Goal: Task Accomplishment & Management: Use online tool/utility

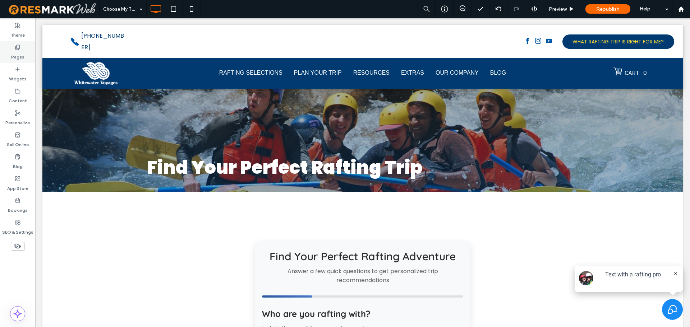
click at [18, 51] on label "Pages" at bounding box center [17, 55] width 13 height 10
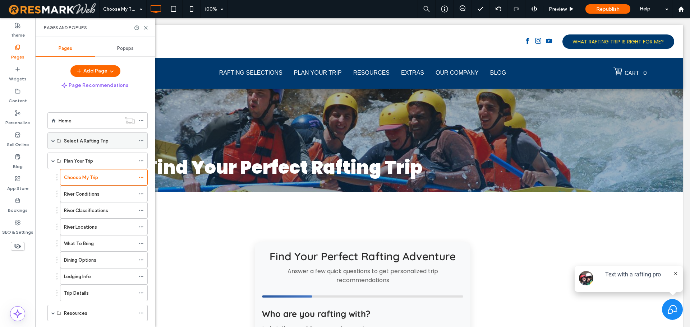
click at [52, 142] on span at bounding box center [53, 141] width 4 height 4
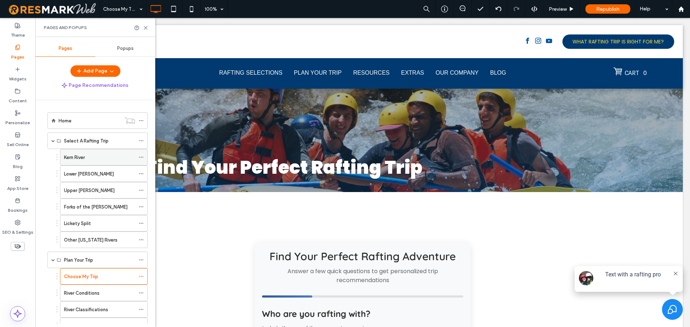
click at [96, 160] on div "Kern River" at bounding box center [99, 158] width 71 height 8
click at [145, 27] on use at bounding box center [145, 27] width 3 height 3
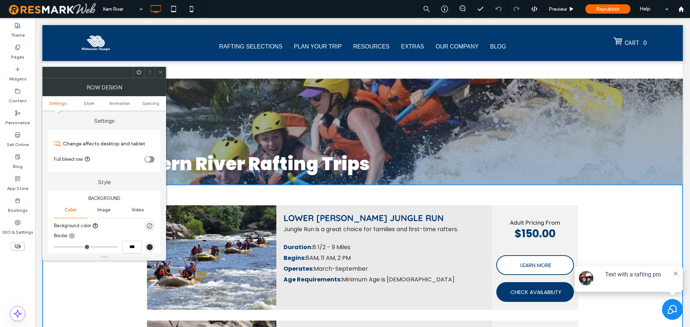
scroll to position [2052, 0]
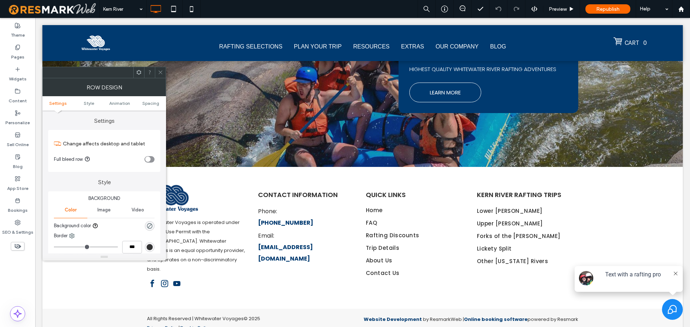
click at [162, 73] on icon at bounding box center [160, 72] width 5 height 5
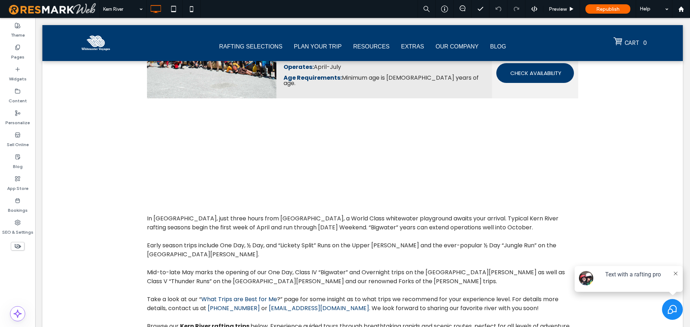
scroll to position [1621, 0]
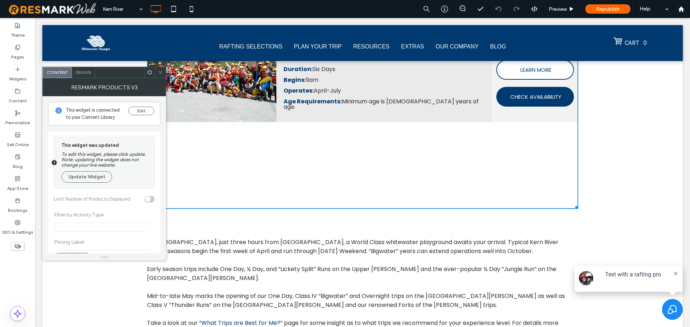
click at [89, 72] on span "Design" at bounding box center [82, 72] width 15 height 5
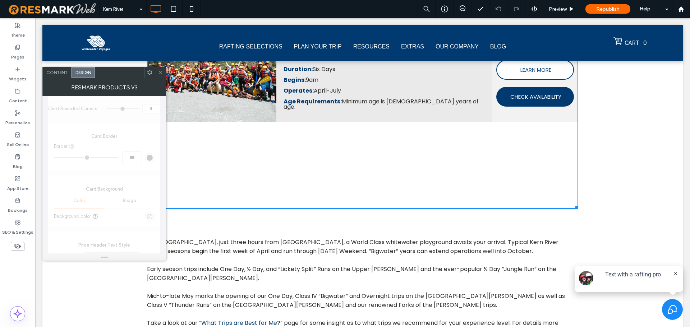
scroll to position [1156, 0]
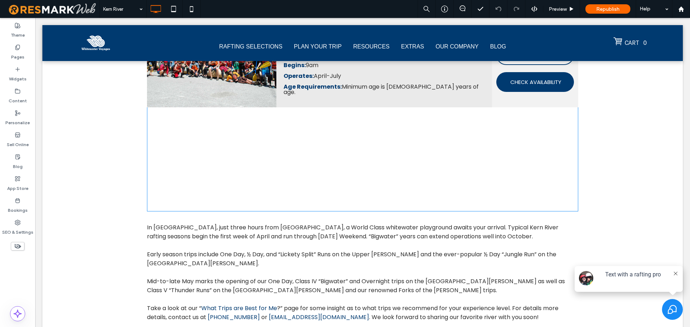
scroll to position [1581, 0]
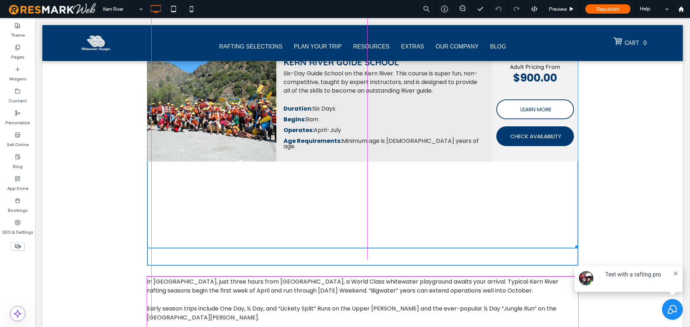
drag, startPoint x: 574, startPoint y: 245, endPoint x: 625, endPoint y: 148, distance: 109.8
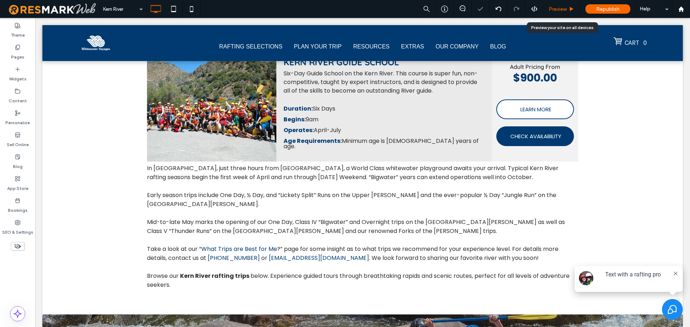
click at [563, 9] on span "Preview" at bounding box center [558, 9] width 18 height 6
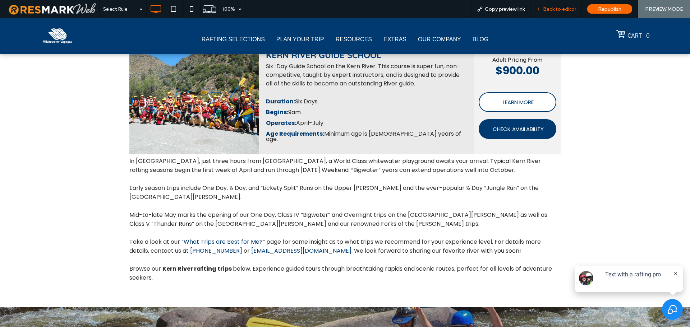
click at [552, 10] on span "Back to editor" at bounding box center [559, 9] width 33 height 6
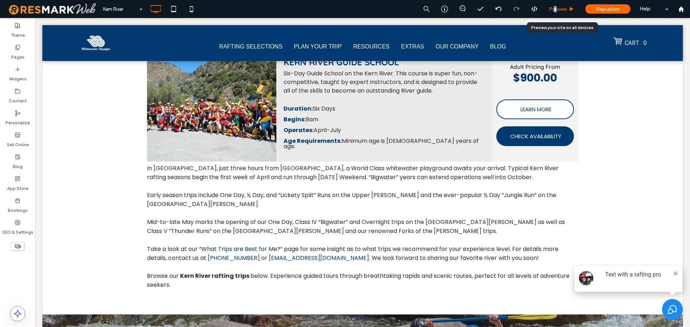
click at [556, 8] on span "Preview" at bounding box center [558, 9] width 18 height 6
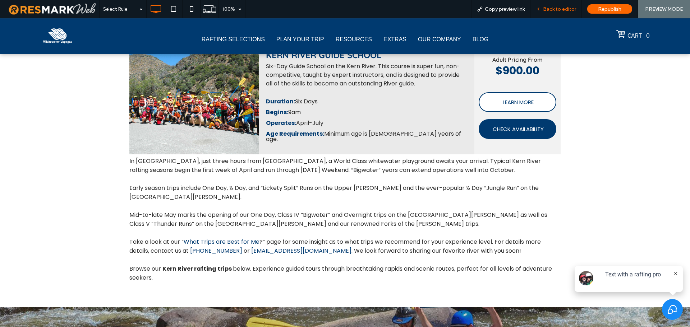
click at [558, 12] on span "Back to editor" at bounding box center [559, 9] width 33 height 6
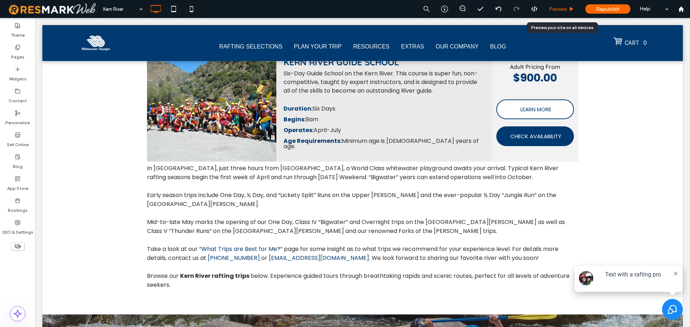
click at [553, 11] on span "Preview" at bounding box center [558, 9] width 18 height 6
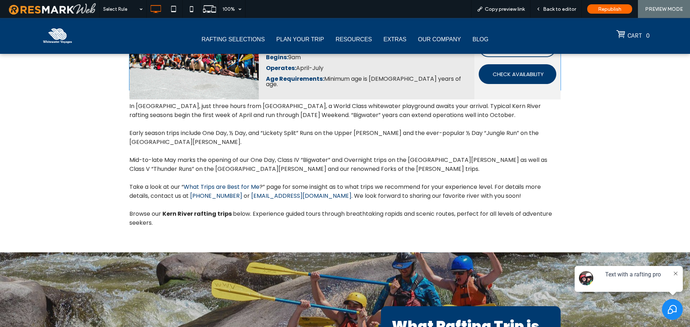
scroll to position [1653, 0]
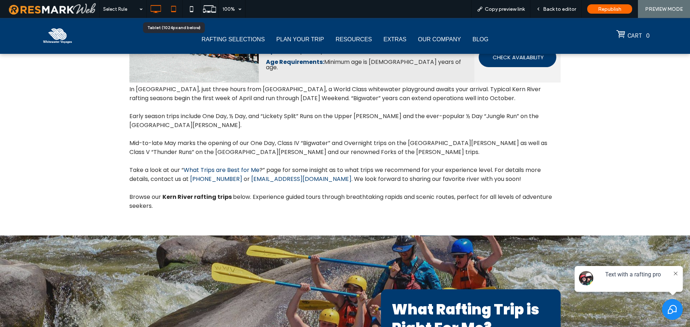
click at [175, 10] on icon at bounding box center [173, 9] width 14 height 14
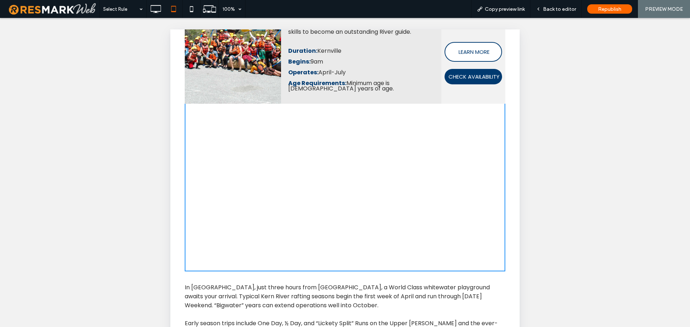
scroll to position [1976, 0]
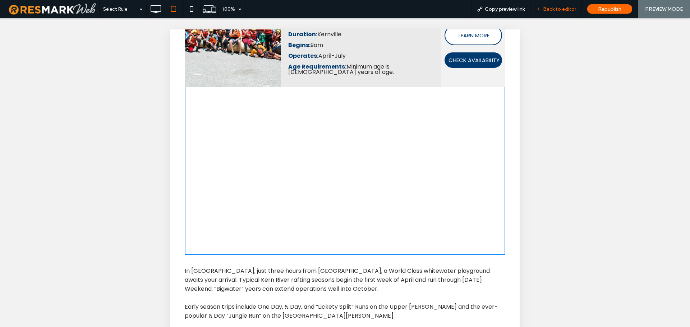
click at [561, 10] on span "Back to editor" at bounding box center [559, 9] width 33 height 6
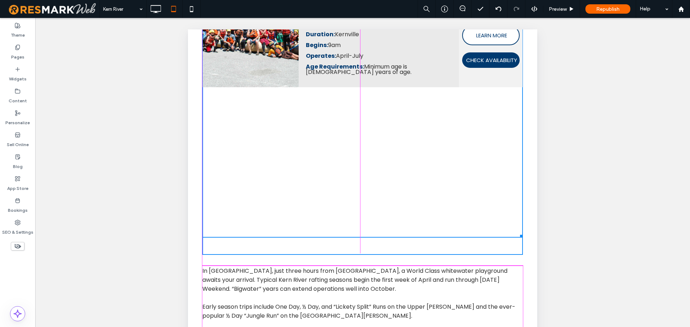
drag, startPoint x: 516, startPoint y: 235, endPoint x: 524, endPoint y: 88, distance: 146.8
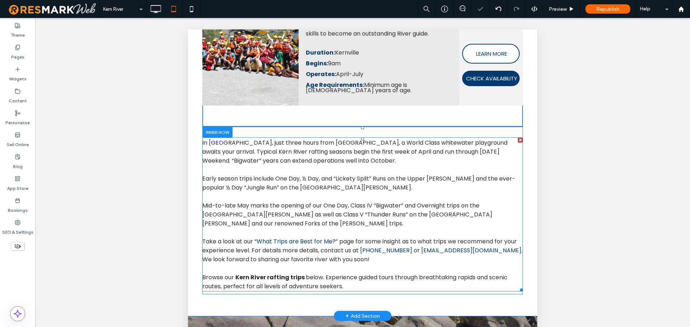
scroll to position [1833, 0]
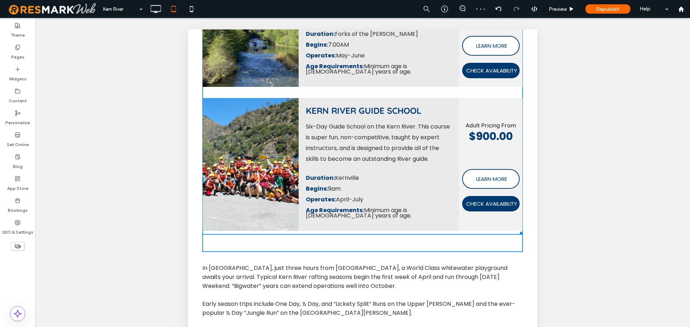
drag, startPoint x: 515, startPoint y: 234, endPoint x: 521, endPoint y: 178, distance: 56.0
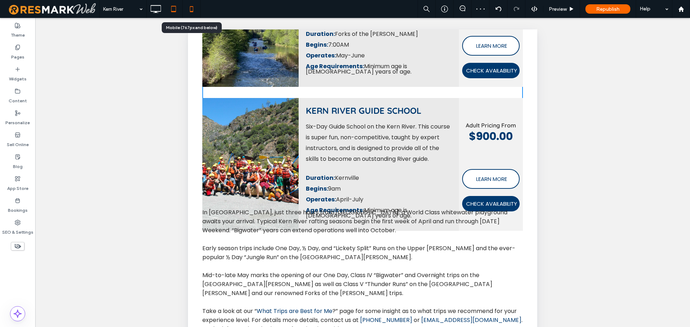
click at [188, 10] on icon at bounding box center [191, 9] width 14 height 14
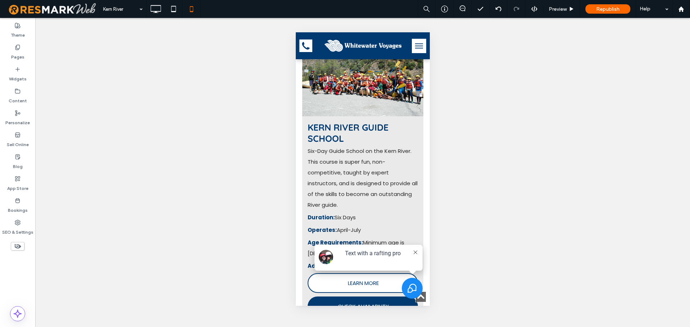
scroll to position [3233, 0]
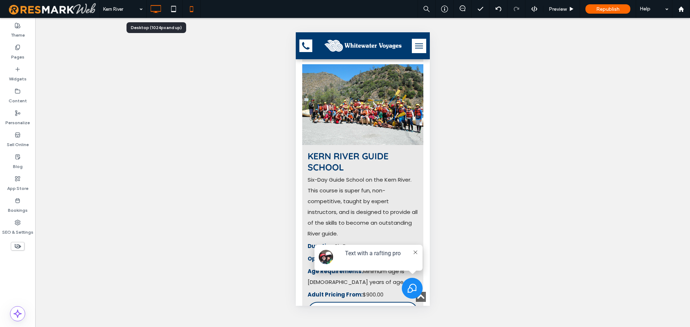
click at [156, 7] on icon at bounding box center [155, 9] width 14 height 14
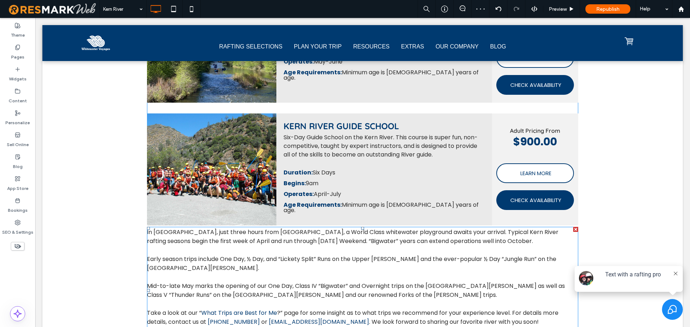
scroll to position [1509, 0]
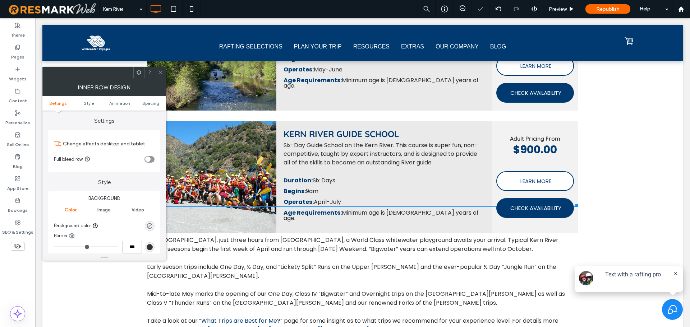
scroll to position [0, 0]
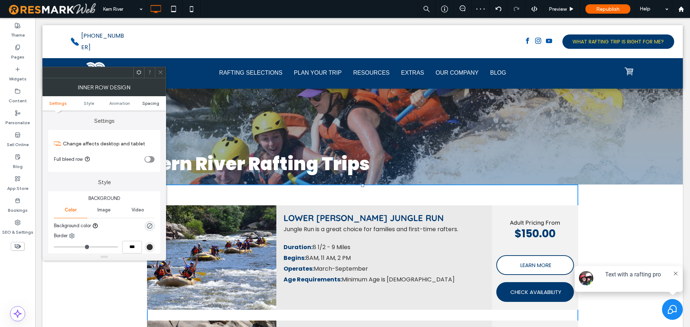
click at [149, 105] on span "Spacing" at bounding box center [150, 103] width 17 height 5
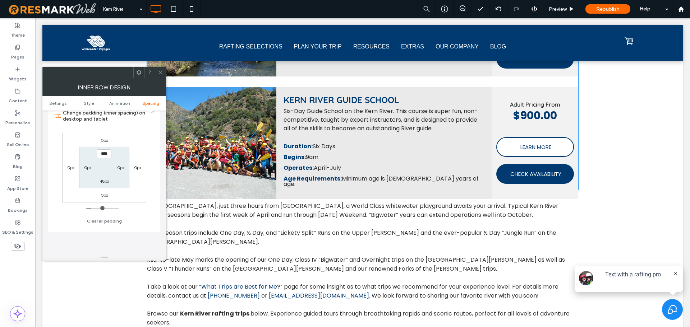
scroll to position [1545, 0]
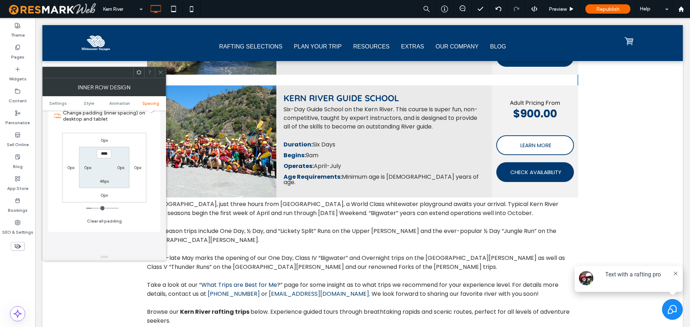
click at [105, 180] on label "48px" at bounding box center [104, 181] width 9 height 5
type input "*"
type input "***"
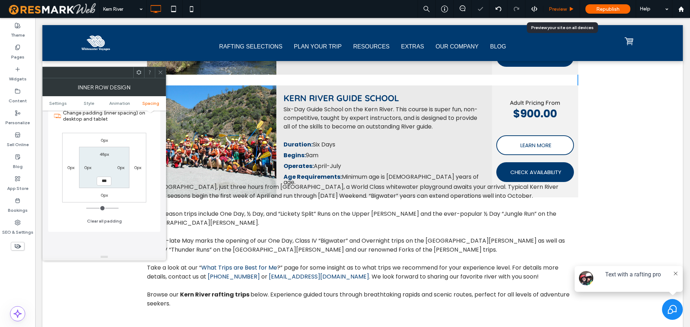
click at [560, 10] on span "Preview" at bounding box center [558, 9] width 18 height 6
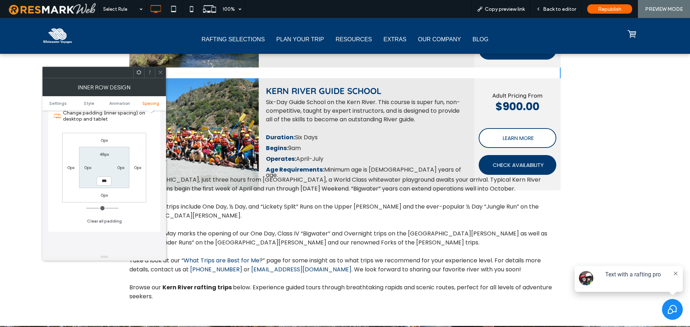
click at [160, 69] on span at bounding box center [160, 72] width 5 height 11
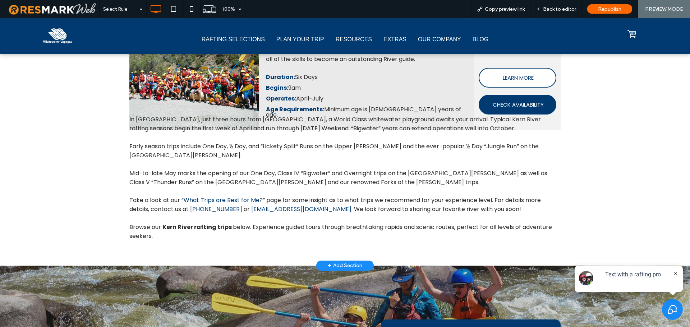
scroll to position [1617, 0]
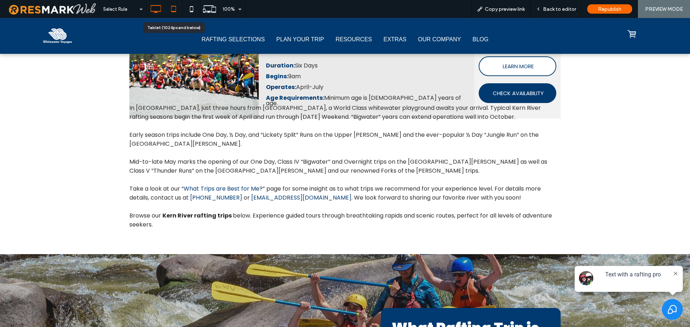
click at [171, 5] on icon at bounding box center [173, 9] width 14 height 14
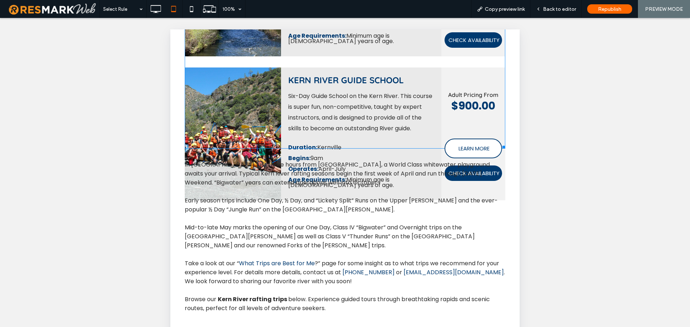
scroll to position [1869, 0]
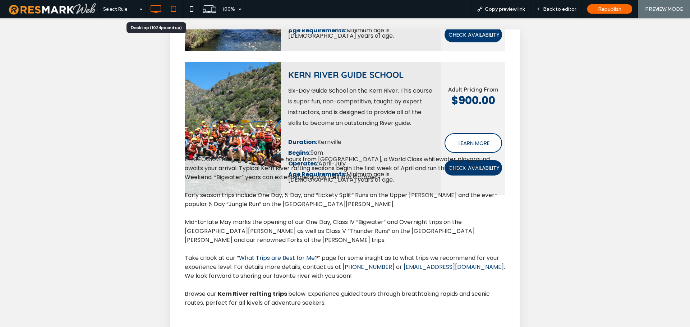
click at [153, 12] on icon at bounding box center [155, 9] width 14 height 14
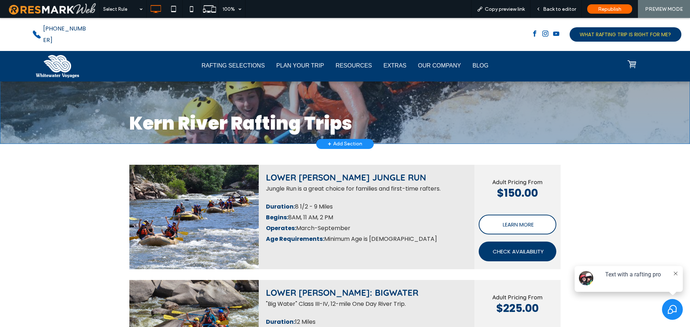
scroll to position [36, 0]
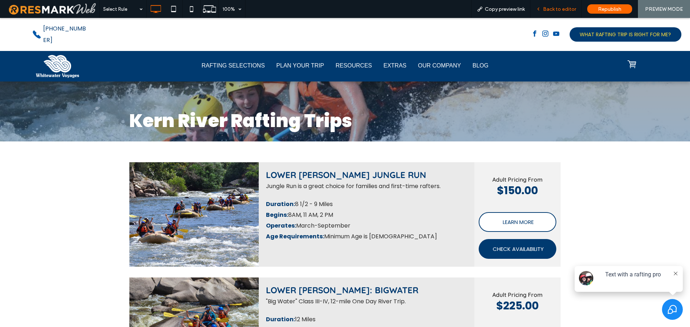
click at [551, 9] on span "Back to editor" at bounding box center [559, 9] width 33 height 6
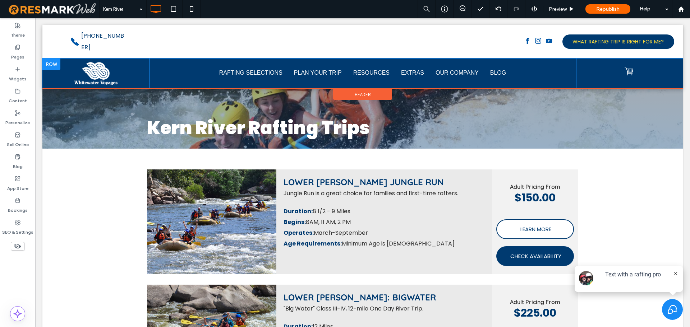
click at [369, 59] on div "RAFTING SELECTIONS Title KERN RIVER All Kern River Rafting Trips LOWER KERN Exp…" at bounding box center [362, 74] width 427 height 30
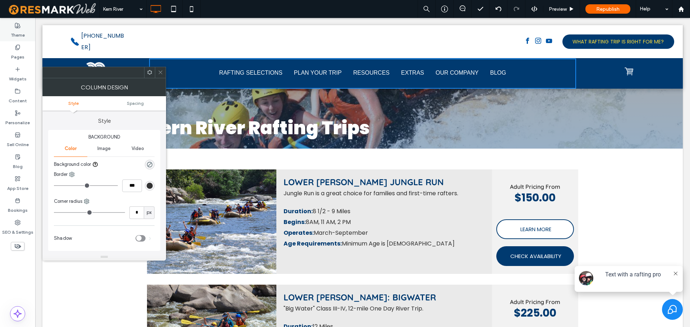
click at [15, 35] on label "Theme" at bounding box center [18, 33] width 14 height 10
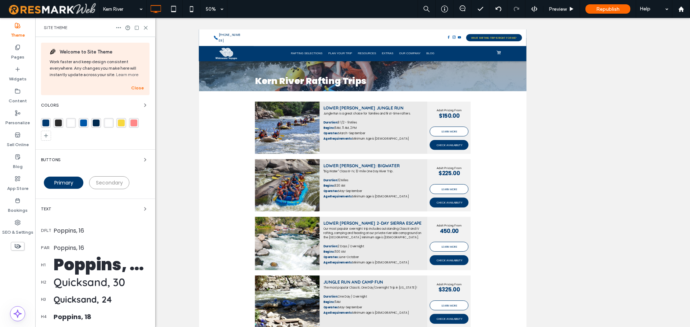
click at [95, 123] on div "rgba(0, 41, 79, 1)" at bounding box center [96, 123] width 7 height 7
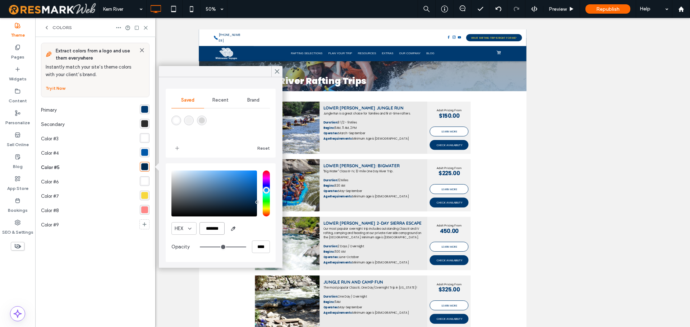
click at [214, 230] on input "*******" at bounding box center [211, 228] width 25 height 13
click at [280, 70] on icon at bounding box center [277, 71] width 6 height 6
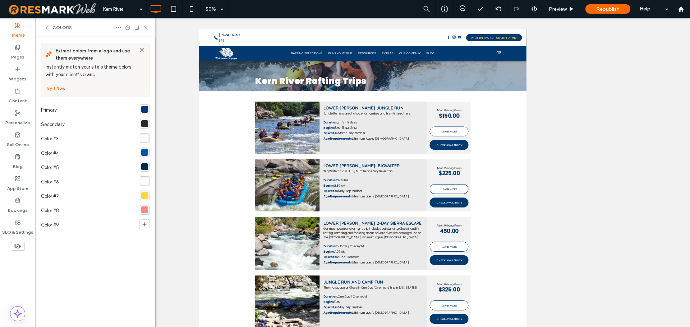
click at [144, 30] on icon at bounding box center [145, 27] width 5 height 5
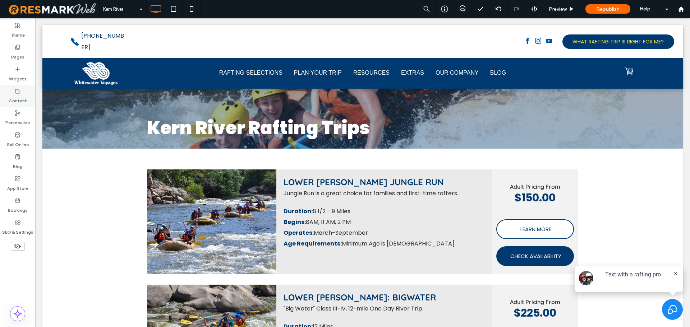
click at [19, 91] on icon at bounding box center [18, 91] width 6 height 6
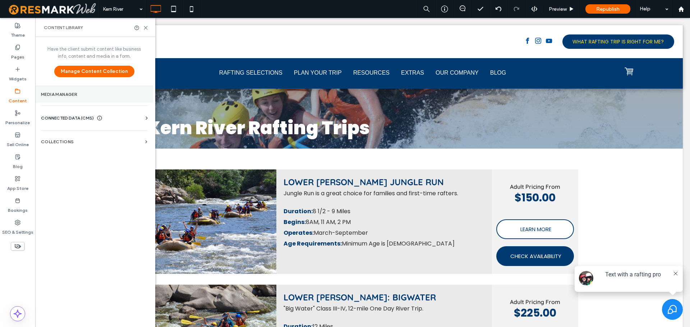
click at [76, 97] on label "Media Manager" at bounding box center [94, 94] width 106 height 5
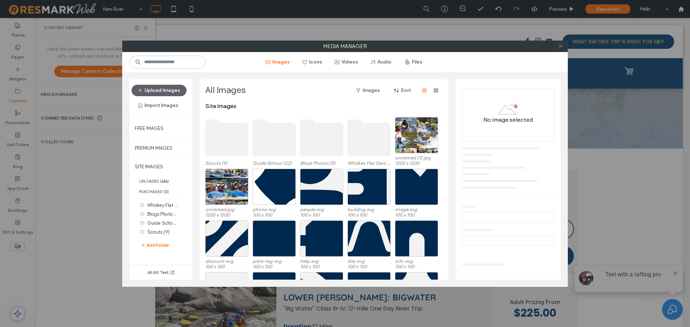
click at [560, 49] on span at bounding box center [560, 46] width 5 height 11
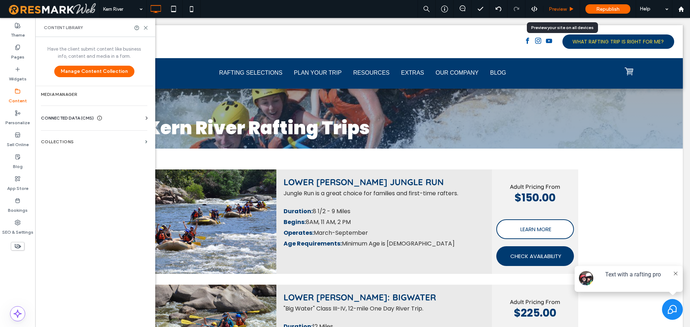
click at [565, 7] on span "Preview" at bounding box center [558, 9] width 18 height 6
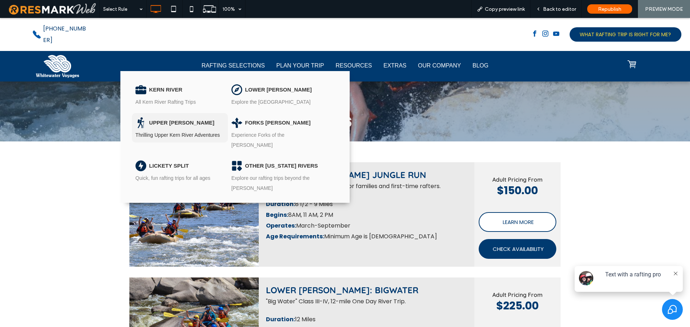
click at [174, 118] on div "UPPER [PERSON_NAME]" at bounding box center [181, 123] width 65 height 11
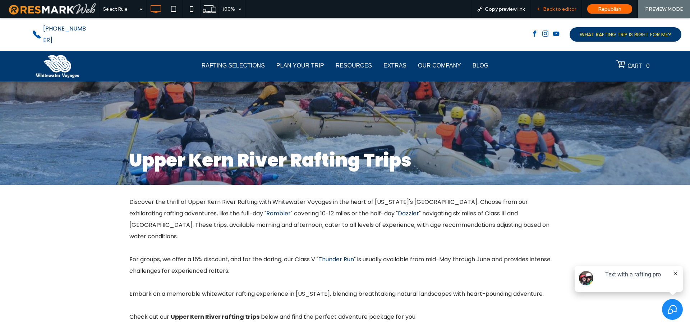
click at [563, 8] on span "Back to editor" at bounding box center [559, 9] width 33 height 6
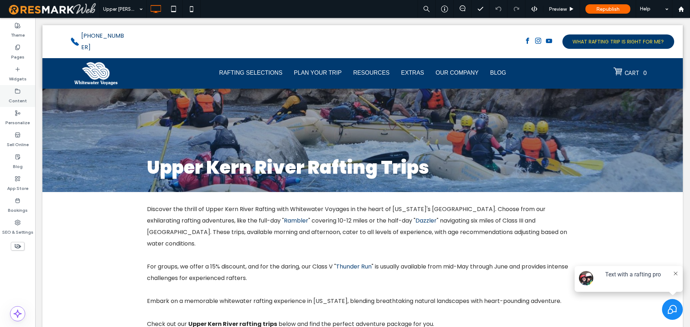
click at [17, 92] on icon at bounding box center [18, 91] width 6 height 6
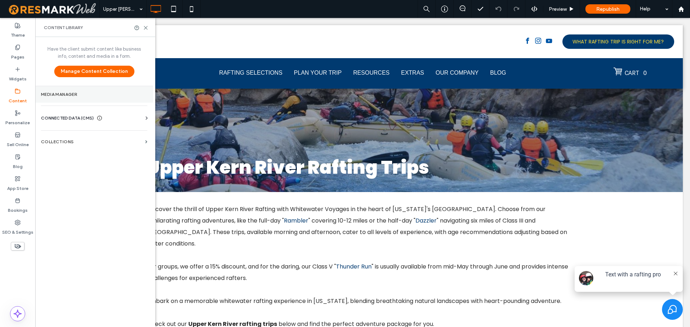
click at [75, 95] on label "Media Manager" at bounding box center [94, 94] width 106 height 5
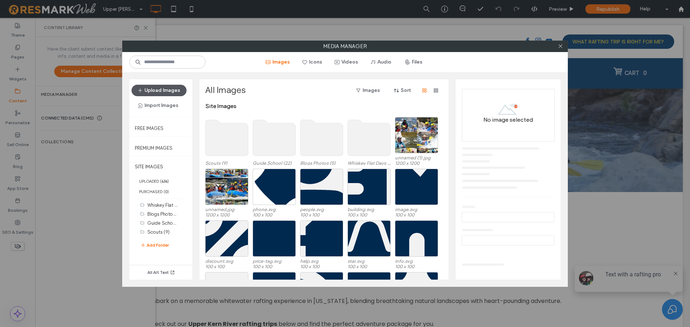
click at [163, 92] on button "Upload Images" at bounding box center [159, 90] width 55 height 11
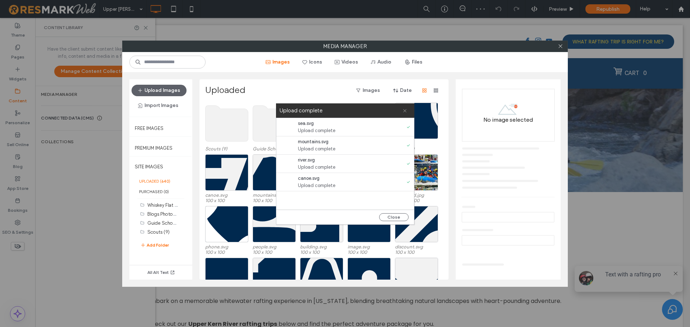
click at [405, 113] on span at bounding box center [404, 110] width 5 height 14
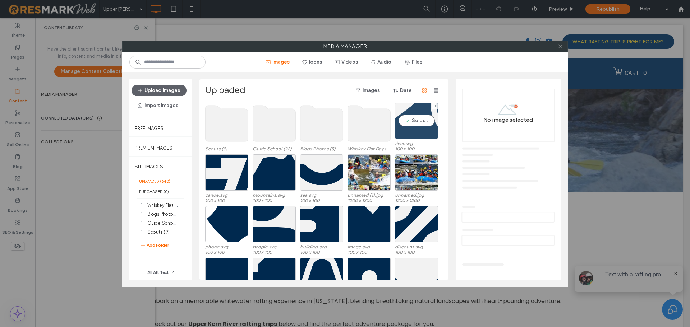
click at [412, 122] on div "Select" at bounding box center [416, 121] width 43 height 36
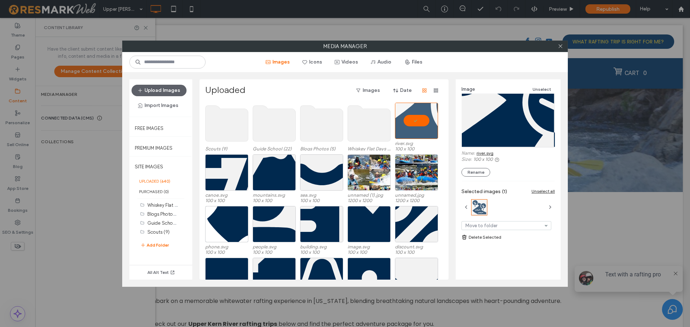
click at [484, 153] on link "river.svg" at bounding box center [485, 153] width 17 height 5
click at [222, 175] on div "Select" at bounding box center [226, 173] width 43 height 36
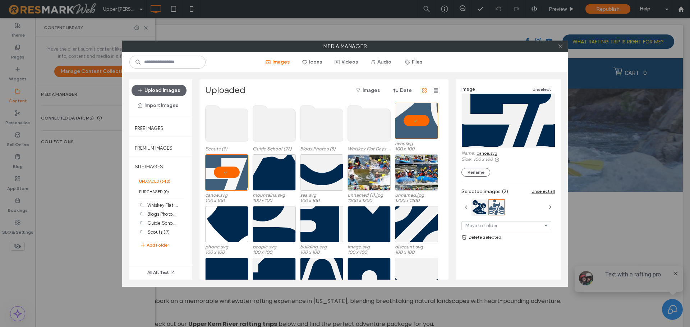
click at [487, 154] on link "canoe.svg" at bounding box center [487, 153] width 21 height 5
click at [275, 157] on div "Select" at bounding box center [274, 173] width 43 height 36
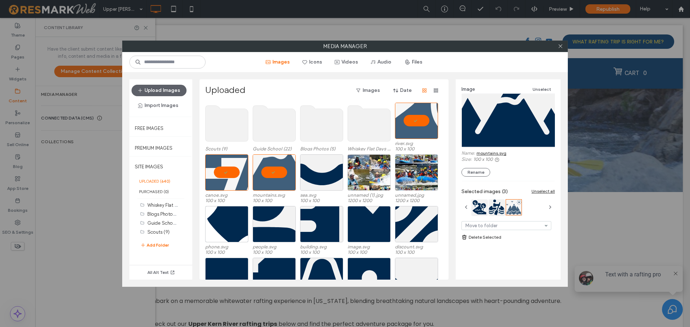
click at [497, 151] on link "mountains.svg" at bounding box center [492, 153] width 30 height 5
click at [317, 158] on div "Select" at bounding box center [321, 173] width 43 height 36
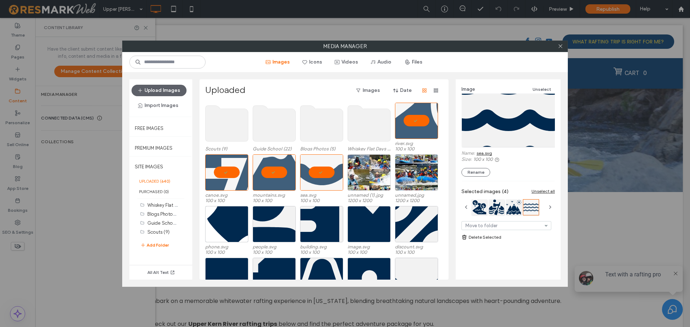
click at [484, 153] on link "sea.svg" at bounding box center [484, 153] width 15 height 5
click at [561, 46] on icon at bounding box center [560, 45] width 5 height 5
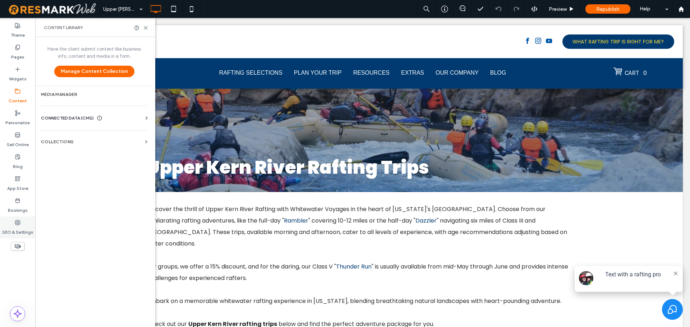
click at [16, 222] on icon at bounding box center [18, 223] width 6 height 6
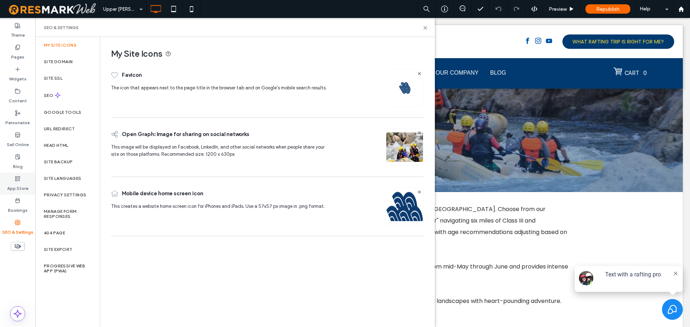
click at [18, 186] on label "App Store" at bounding box center [17, 187] width 21 height 10
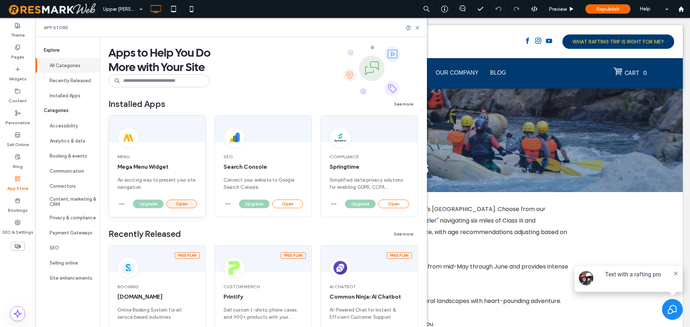
click at [191, 203] on button "Open" at bounding box center [181, 204] width 31 height 9
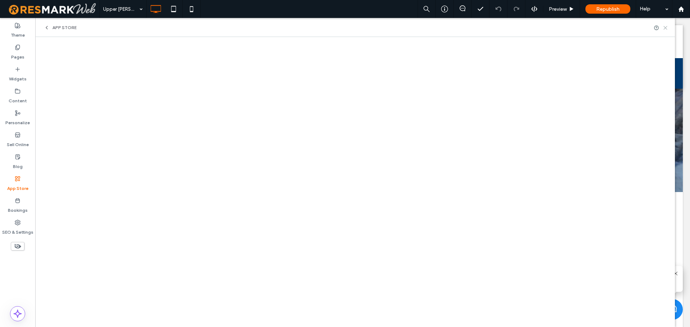
drag, startPoint x: 665, startPoint y: 28, endPoint x: 629, endPoint y: 10, distance: 40.5
click at [665, 28] on use at bounding box center [665, 27] width 3 height 3
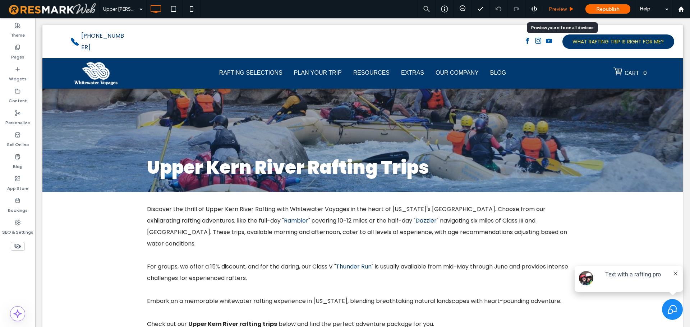
click at [553, 7] on span "Preview" at bounding box center [558, 9] width 18 height 6
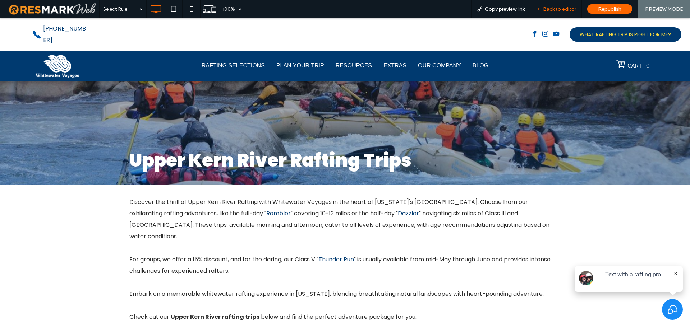
click at [556, 8] on span "Back to editor" at bounding box center [559, 9] width 33 height 6
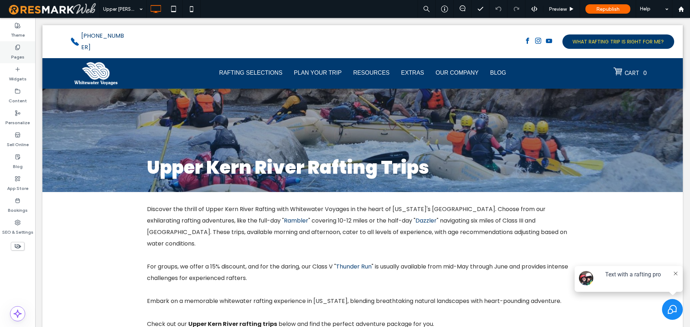
click at [18, 56] on label "Pages" at bounding box center [17, 55] width 13 height 10
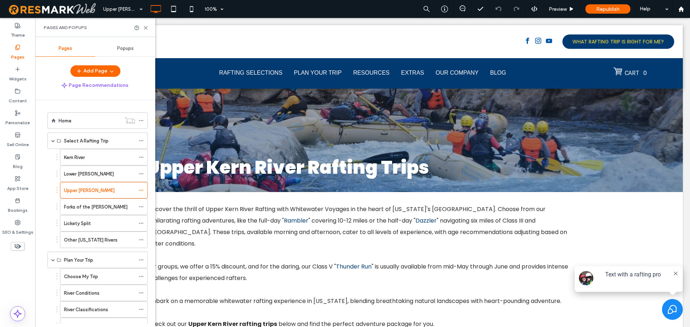
click at [20, 33] on label "Theme" at bounding box center [18, 33] width 14 height 10
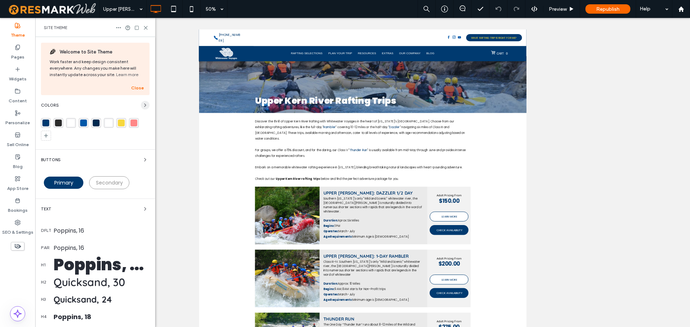
click at [144, 106] on use "button" at bounding box center [144, 105] width 1 height 3
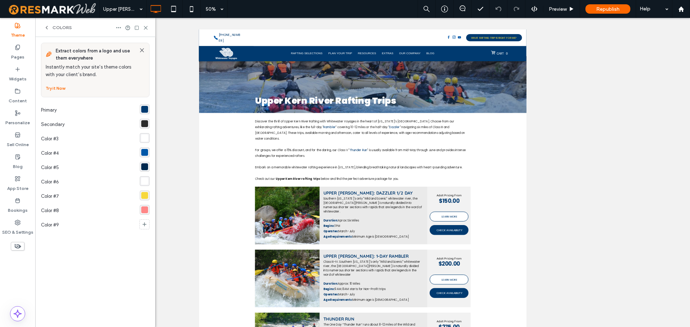
click at [146, 169] on div "rgba(0, 41, 79, 1)" at bounding box center [144, 167] width 7 height 7
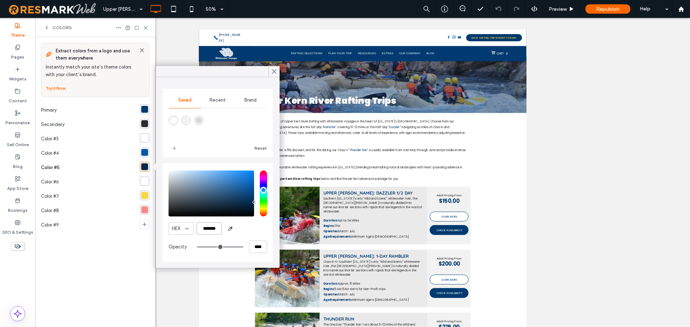
click at [211, 230] on input "*******" at bounding box center [209, 228] width 25 height 13
drag, startPoint x: 275, startPoint y: 73, endPoint x: 151, endPoint y: 86, distance: 125.1
click at [275, 73] on use at bounding box center [274, 72] width 4 height 4
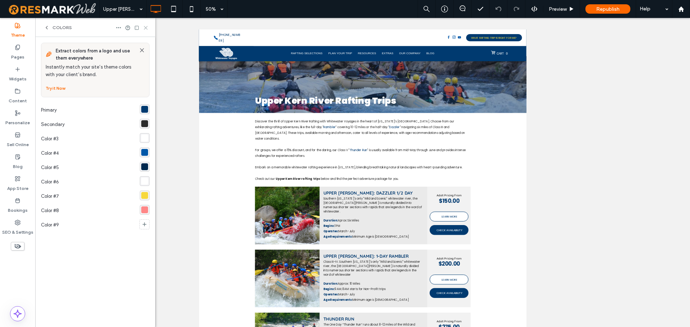
click at [147, 27] on use at bounding box center [145, 27] width 3 height 3
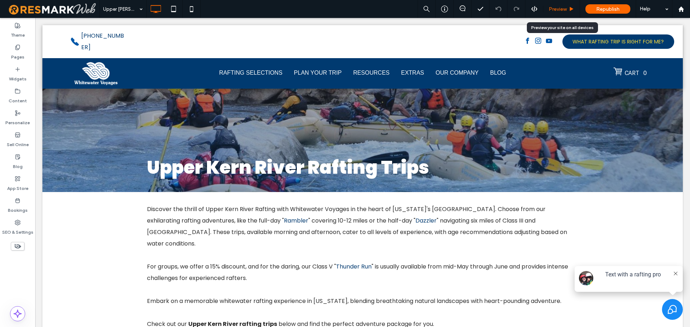
click at [565, 11] on span "Preview" at bounding box center [558, 9] width 18 height 6
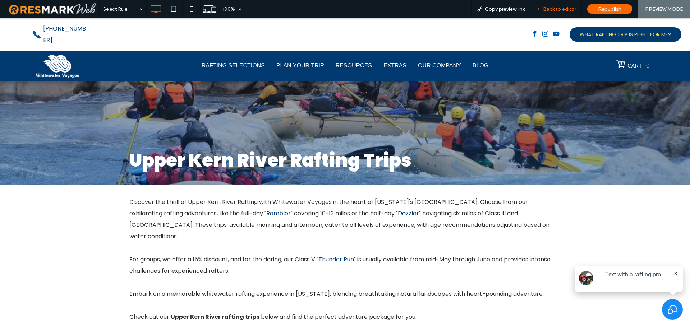
click at [558, 9] on span "Back to editor" at bounding box center [559, 9] width 33 height 6
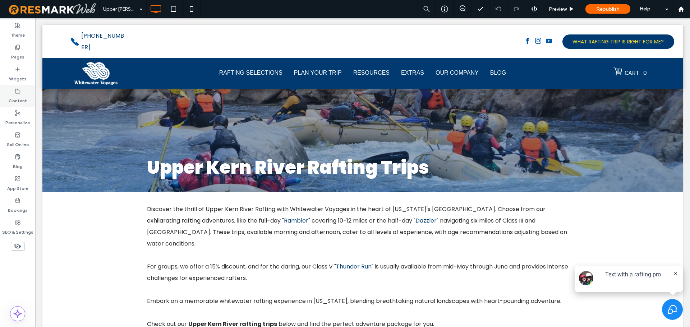
click at [22, 92] on div "Content" at bounding box center [17, 96] width 35 height 22
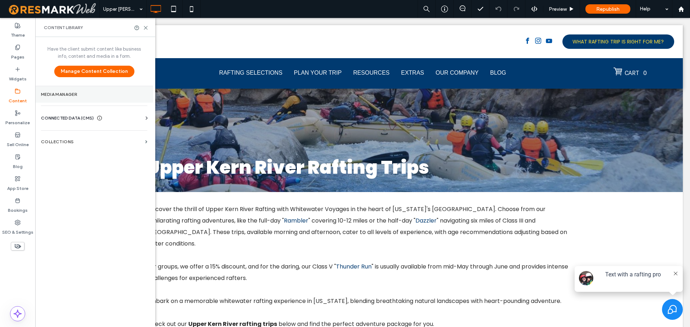
click at [76, 100] on section "Media Manager" at bounding box center [94, 94] width 118 height 17
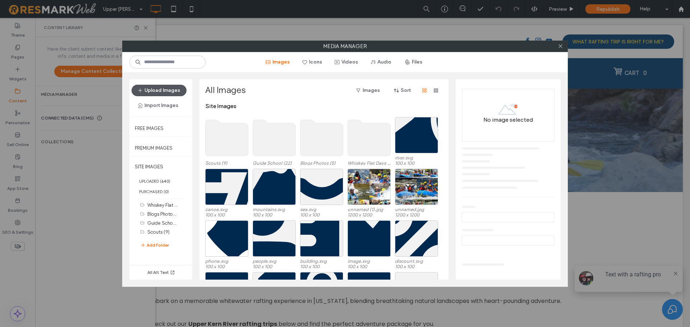
click at [168, 86] on button "Upload Images" at bounding box center [159, 90] width 55 height 11
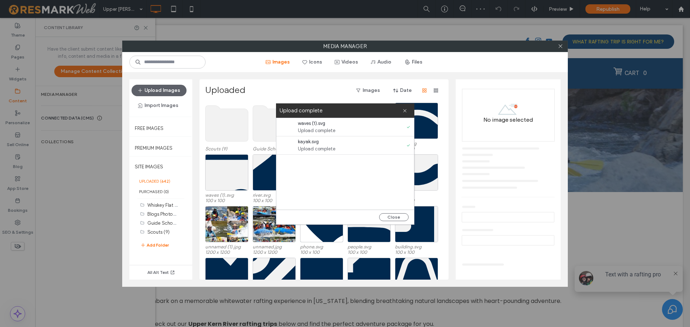
click at [408, 110] on div "Upload complete" at bounding box center [345, 110] width 138 height 14
click at [404, 110] on icon at bounding box center [404, 111] width 5 height 5
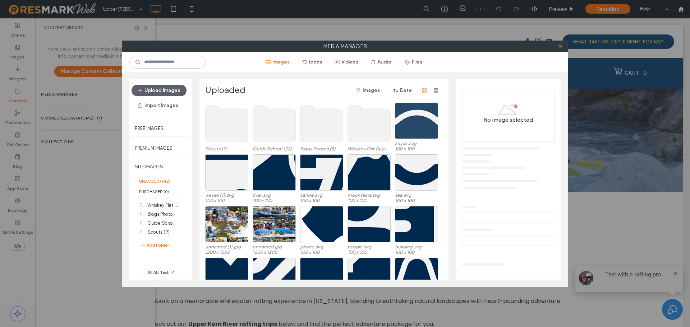
click at [414, 112] on div at bounding box center [416, 121] width 43 height 36
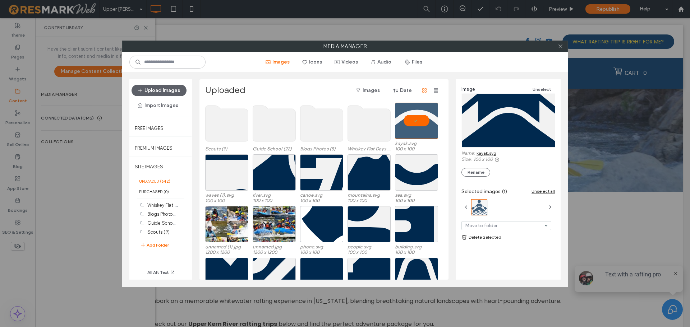
click at [488, 152] on link "kayak.svg" at bounding box center [487, 153] width 20 height 5
click at [225, 162] on div "Select" at bounding box center [226, 173] width 43 height 36
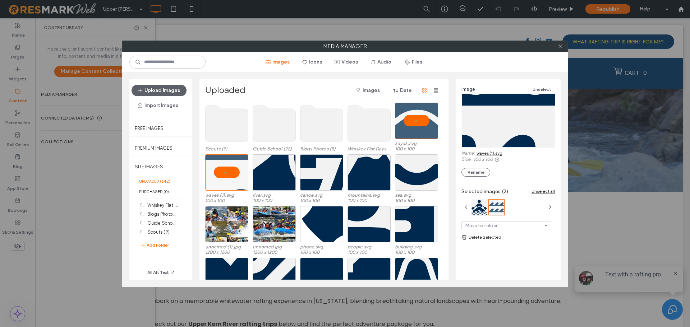
click at [486, 153] on link "waves (1).svg" at bounding box center [490, 153] width 26 height 5
click at [561, 48] on icon at bounding box center [560, 45] width 5 height 5
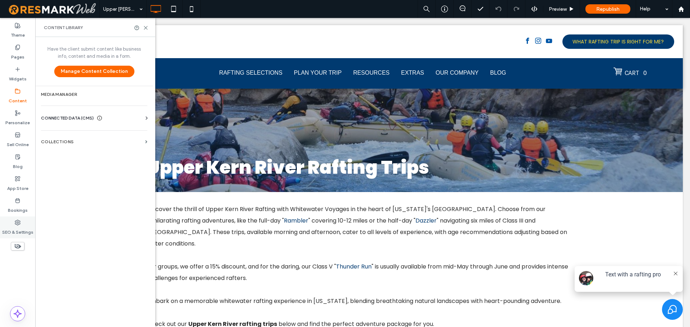
click at [19, 225] on icon at bounding box center [18, 223] width 6 height 6
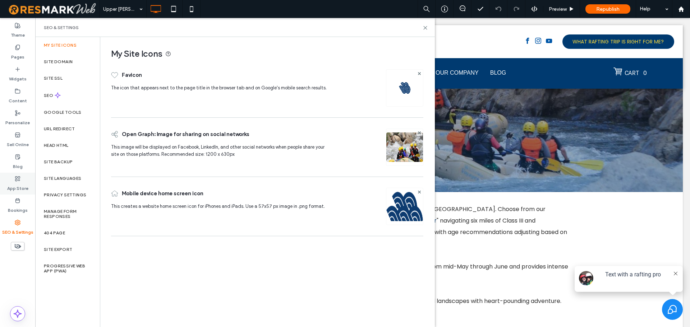
click at [24, 182] on label "App Store" at bounding box center [17, 187] width 21 height 10
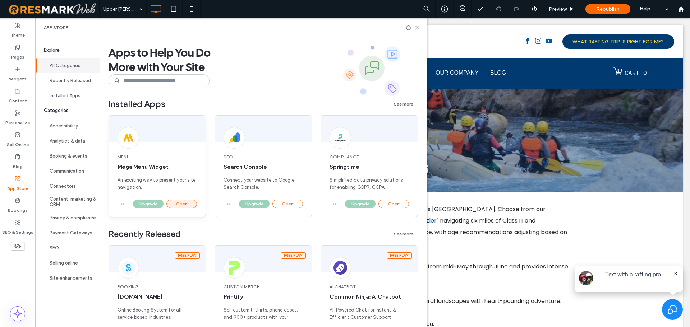
click at [178, 204] on button "Open" at bounding box center [181, 204] width 31 height 9
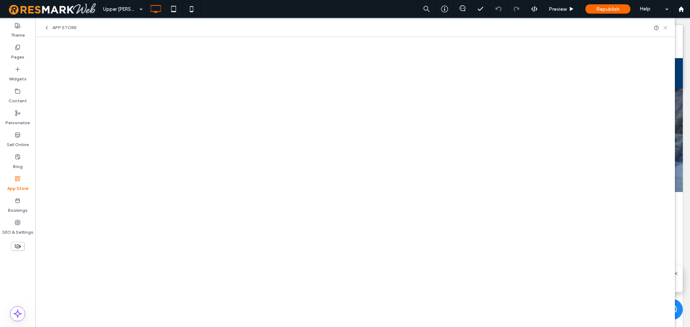
click at [665, 28] on icon at bounding box center [665, 27] width 5 height 5
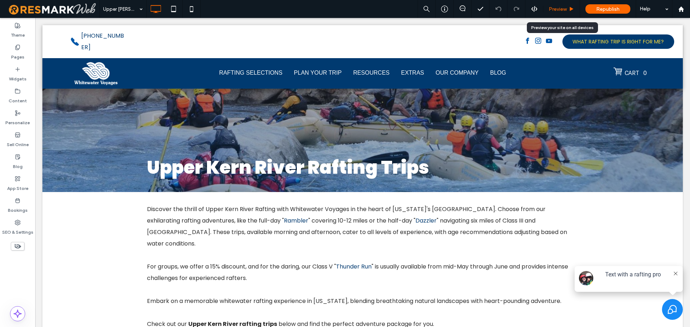
click at [555, 9] on span "Preview" at bounding box center [558, 9] width 18 height 6
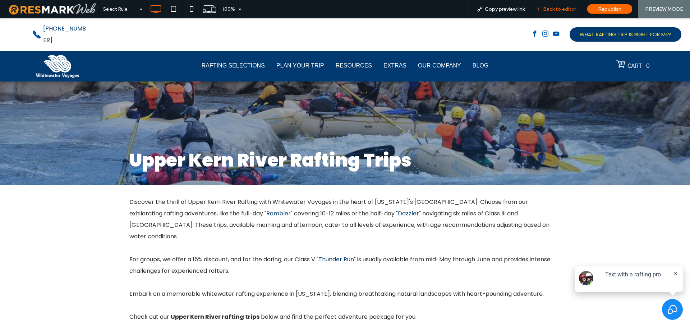
click at [563, 8] on span "Back to editor" at bounding box center [559, 9] width 33 height 6
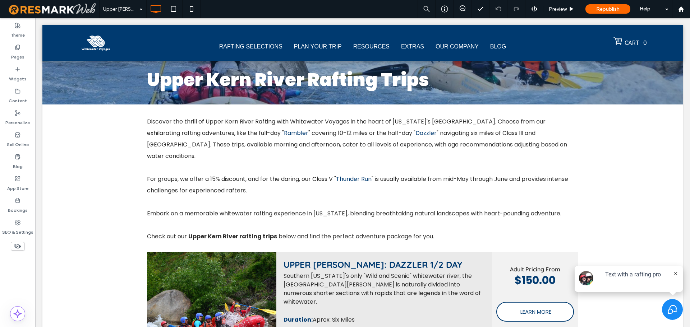
scroll to position [72, 0]
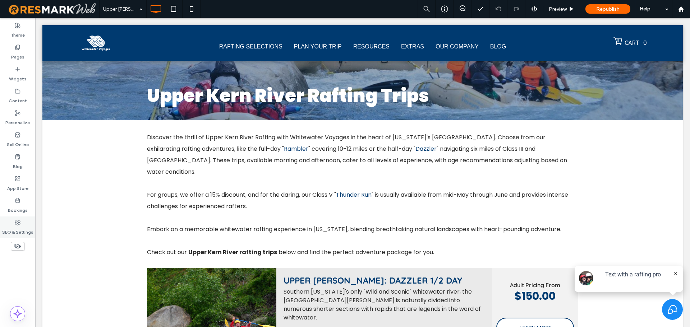
click at [15, 229] on label "SEO & Settings" at bounding box center [17, 231] width 31 height 10
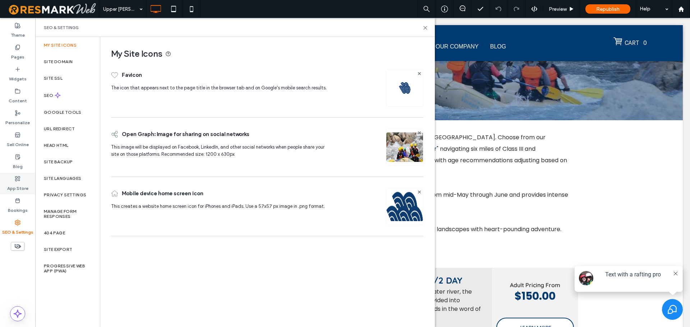
click at [22, 187] on label "App Store" at bounding box center [17, 187] width 21 height 10
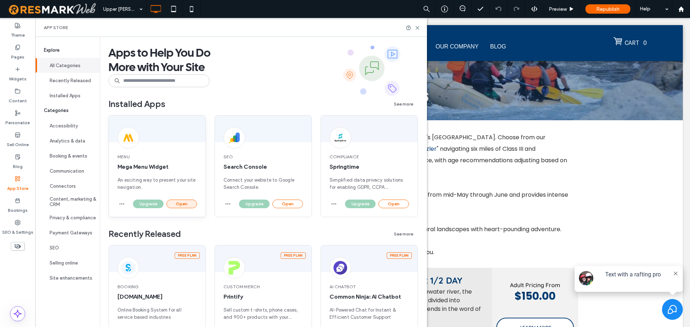
click at [182, 205] on button "Open" at bounding box center [181, 204] width 31 height 9
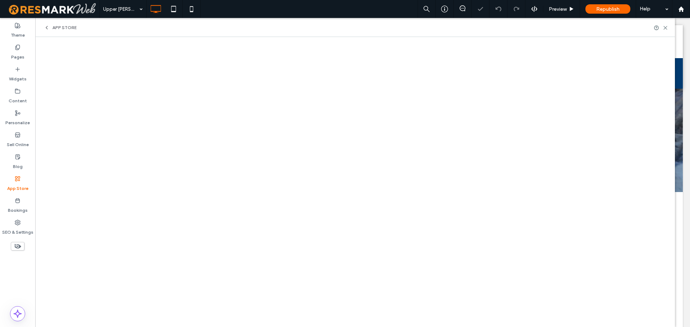
scroll to position [0, 0]
click at [663, 27] on icon at bounding box center [665, 27] width 5 height 5
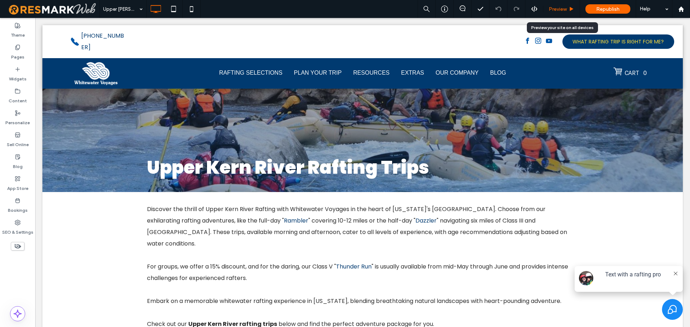
click at [561, 9] on span "Preview" at bounding box center [558, 9] width 18 height 6
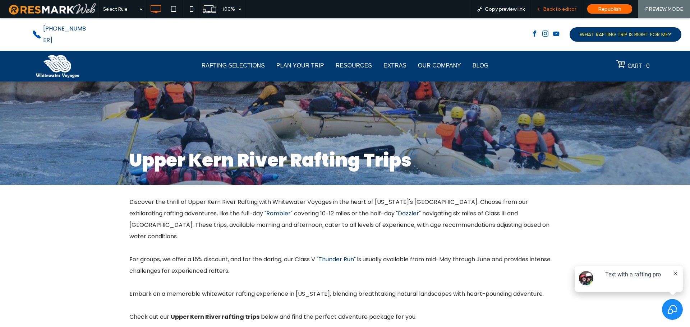
click at [552, 7] on span "Back to editor" at bounding box center [559, 9] width 33 height 6
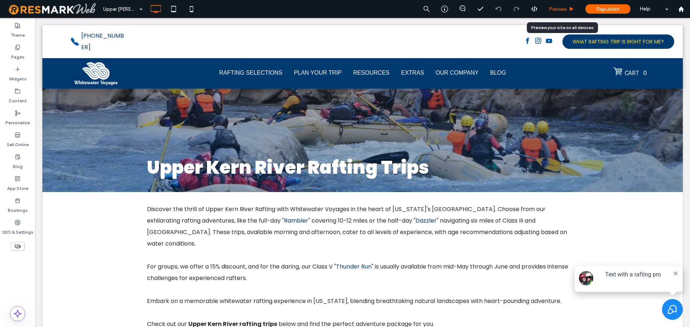
click at [570, 7] on use at bounding box center [572, 9] width 4 height 4
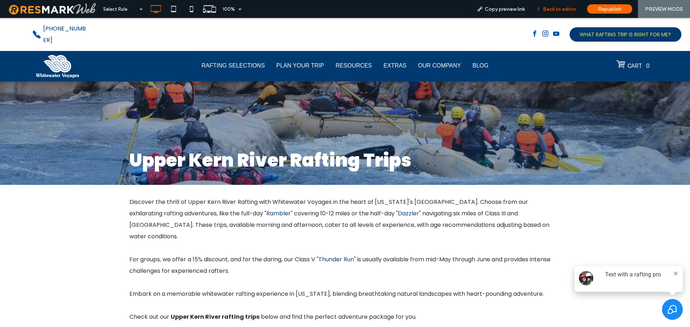
click at [564, 7] on span "Back to editor" at bounding box center [559, 9] width 33 height 6
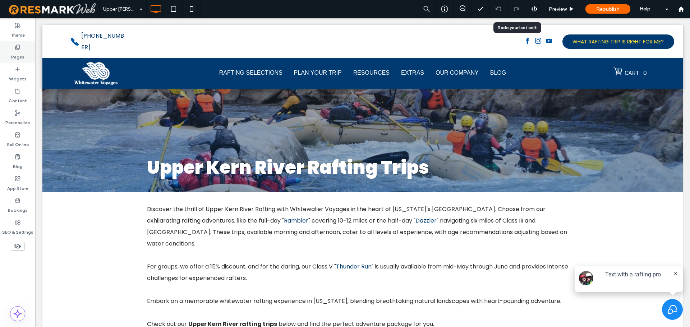
click at [27, 57] on div "Pages" at bounding box center [17, 52] width 35 height 22
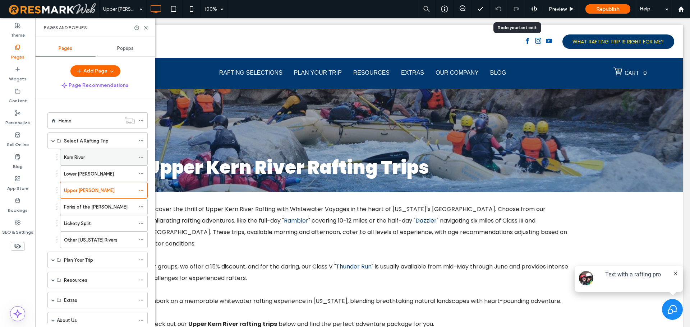
click at [100, 154] on div "Kern River" at bounding box center [99, 158] width 71 height 8
click at [52, 263] on span at bounding box center [53, 260] width 4 height 16
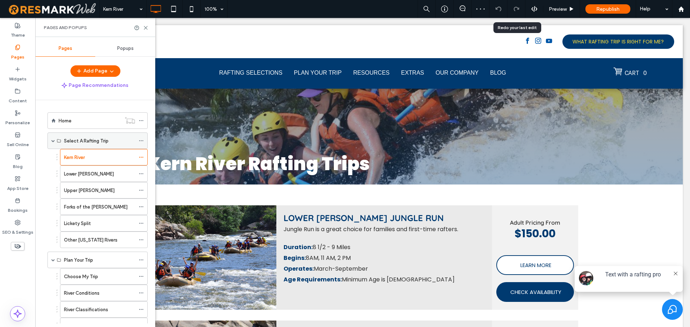
click at [100, 140] on label "Select A Rafting Trip" at bounding box center [86, 141] width 45 height 13
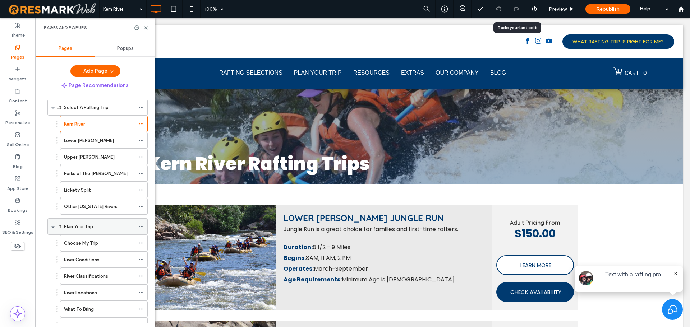
scroll to position [36, 0]
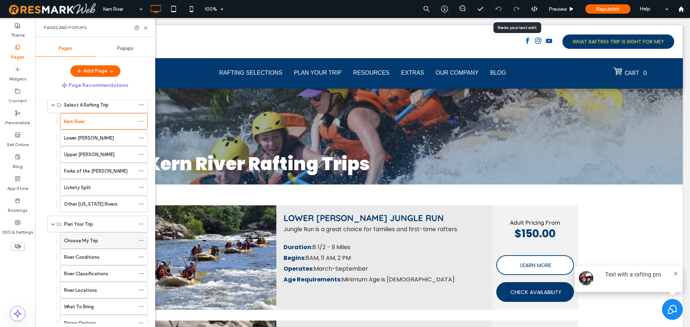
click at [101, 244] on div "Choose My Trip" at bounding box center [99, 241] width 71 height 8
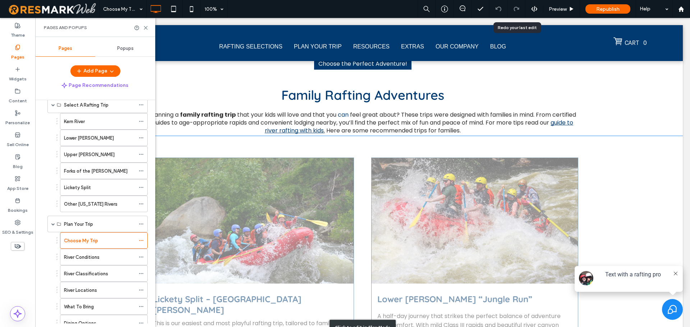
scroll to position [791, 0]
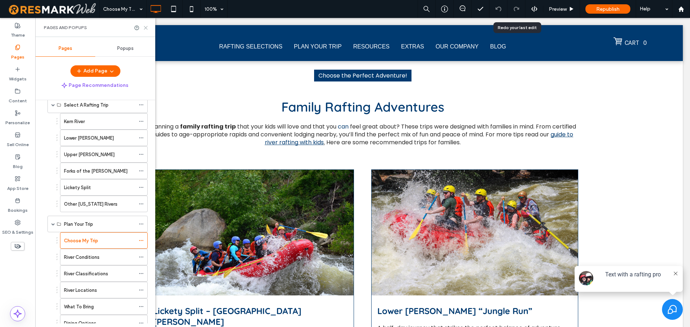
click at [144, 29] on icon at bounding box center [145, 27] width 5 height 5
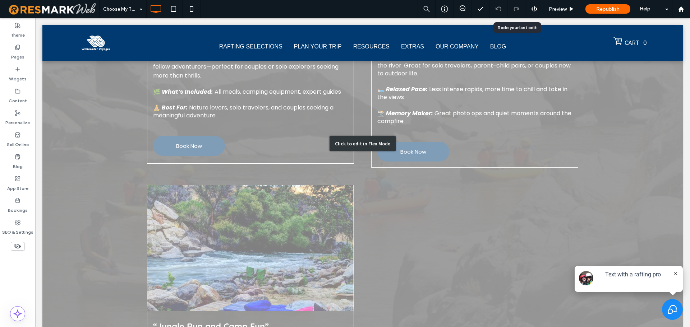
scroll to position [3845, 0]
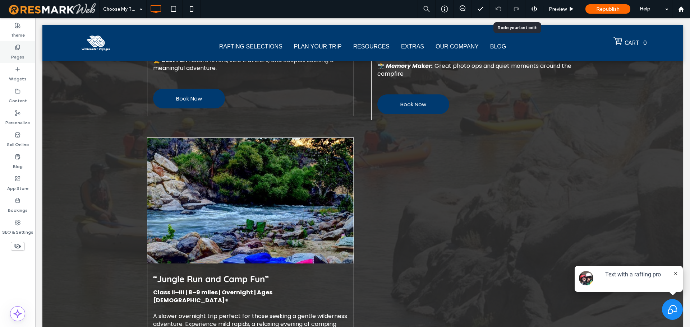
click at [16, 54] on label "Pages" at bounding box center [17, 55] width 13 height 10
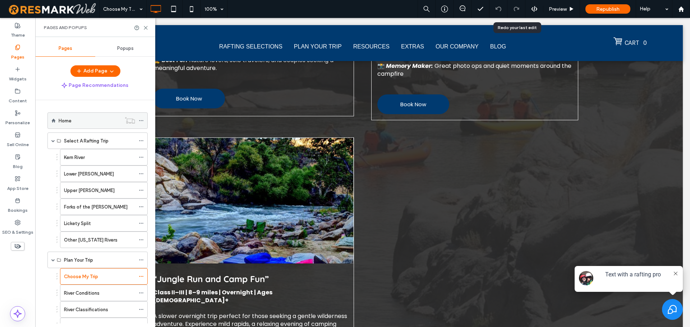
click at [98, 125] on div "Home" at bounding box center [90, 121] width 63 height 16
click at [143, 28] on icon at bounding box center [145, 27] width 5 height 5
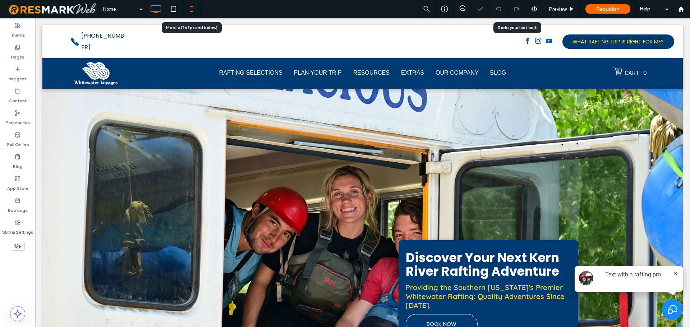
click at [193, 10] on use at bounding box center [191, 9] width 3 height 6
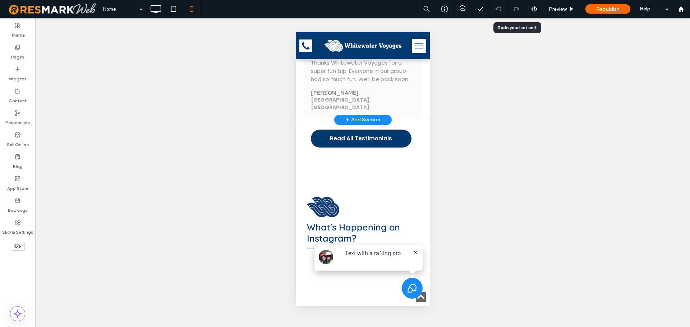
scroll to position [1472, 0]
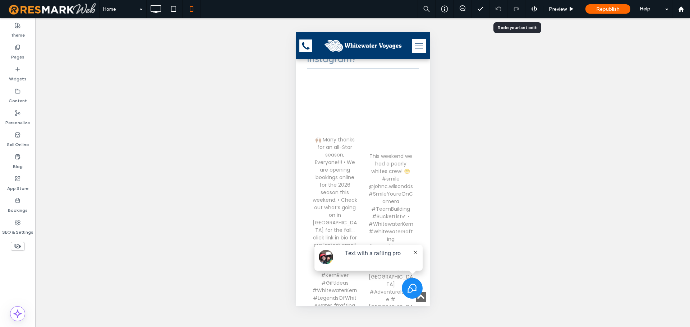
drag, startPoint x: 362, startPoint y: 163, endPoint x: 646, endPoint y: 188, distance: 285.3
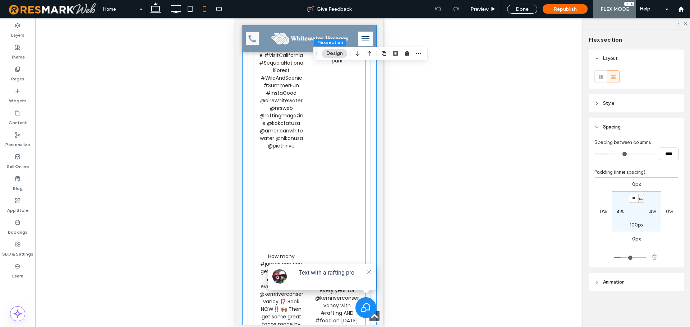
scroll to position [2310, 0]
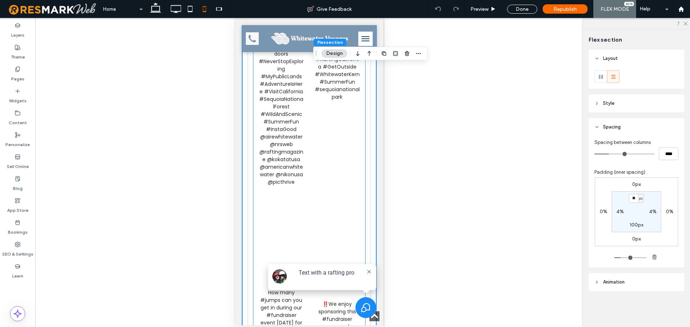
click at [319, 150] on div "So you wanna ride da bull ya say… #BullRider #LegendsOfWhitewater #ClassIV #raf…" at bounding box center [337, 13] width 56 height 443
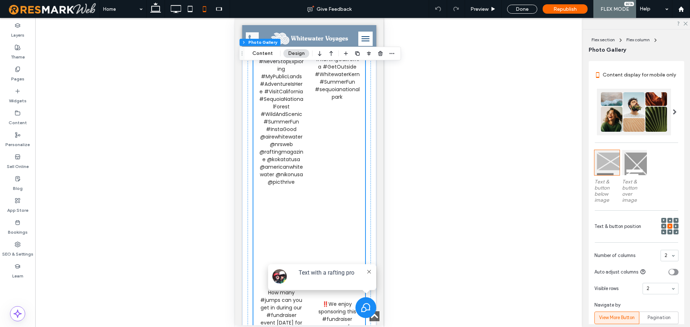
scroll to position [108, 0]
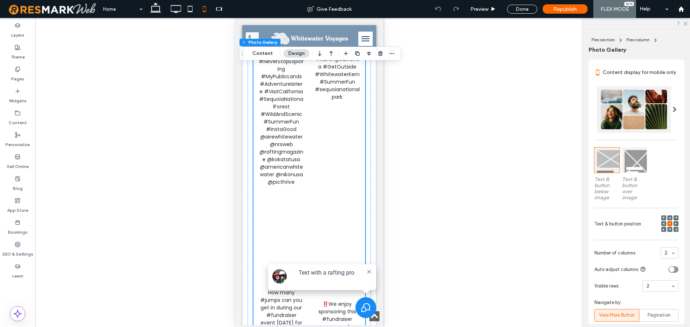
click at [629, 173] on div at bounding box center [634, 160] width 25 height 25
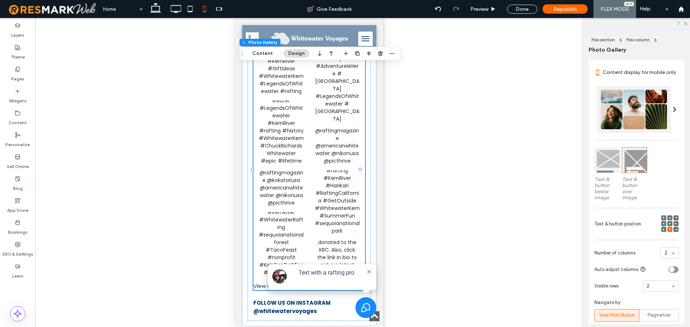
click at [611, 171] on div at bounding box center [606, 160] width 25 height 25
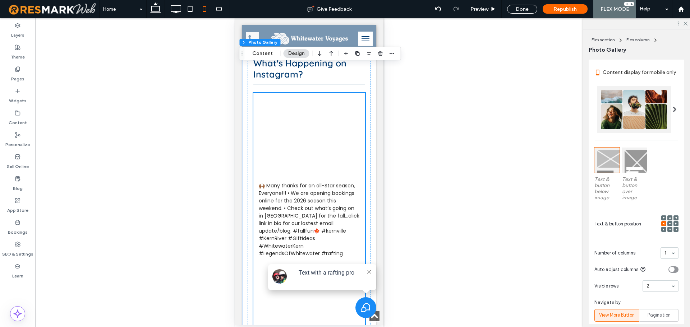
scroll to position [1376, 0]
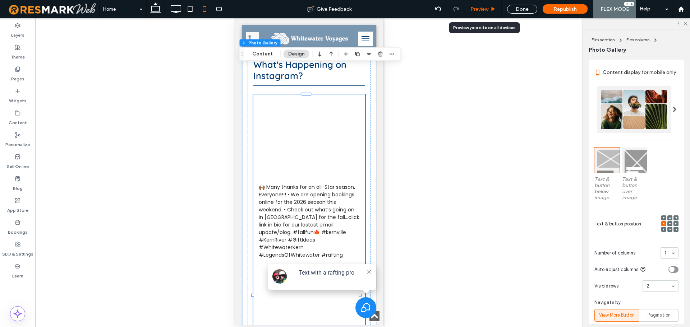
drag, startPoint x: 482, startPoint y: 9, endPoint x: 103, endPoint y: 53, distance: 381.2
click at [482, 9] on span "Preview" at bounding box center [479, 9] width 18 height 6
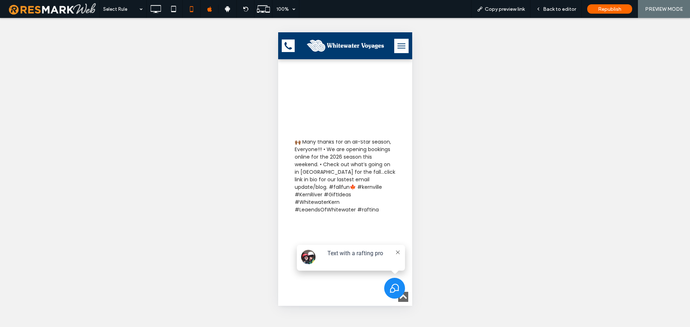
scroll to position [1406, 0]
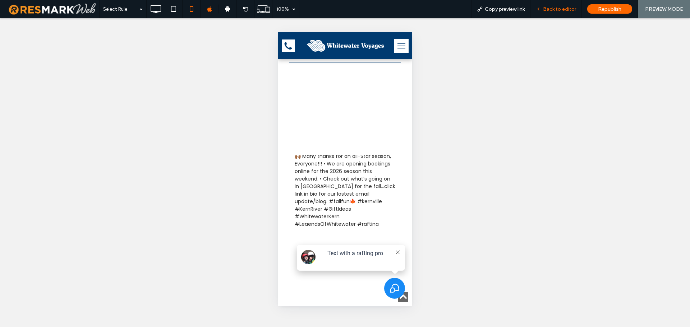
click at [556, 8] on span "Back to editor" at bounding box center [559, 9] width 33 height 6
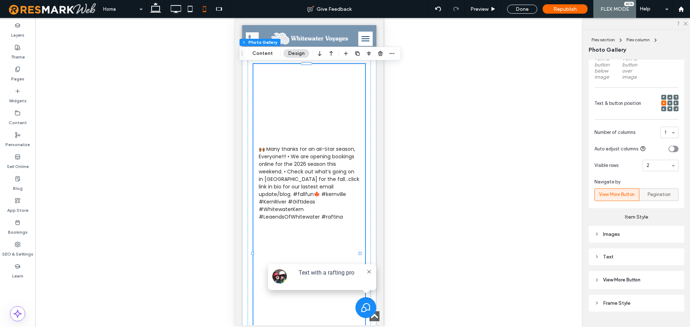
scroll to position [250, 0]
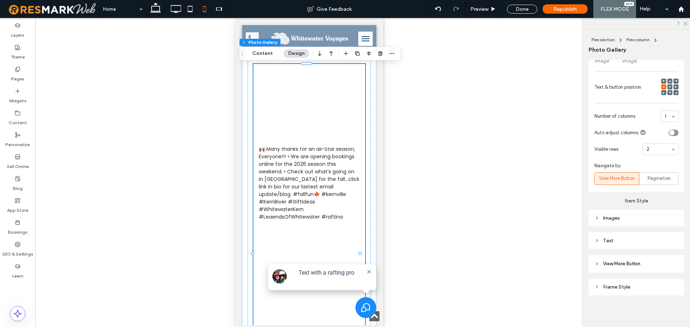
click at [635, 218] on div "Images" at bounding box center [636, 218] width 84 height 6
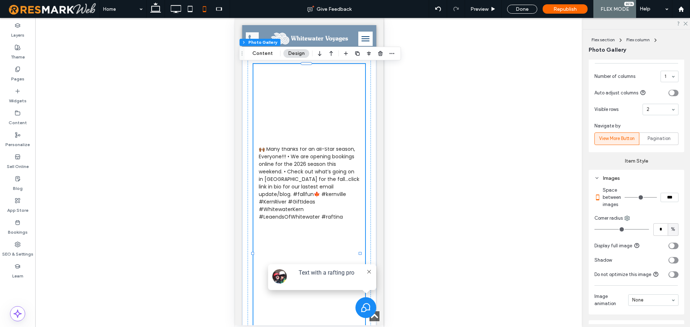
scroll to position [286, 0]
type input "*"
type input "***"
type input "*"
type input "***"
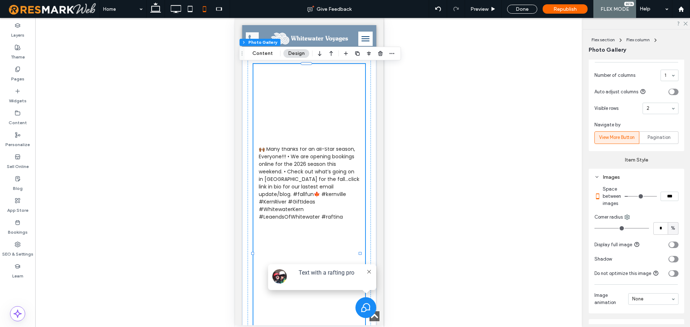
type input "*"
type input "***"
type input "*"
type input "***"
type input "*"
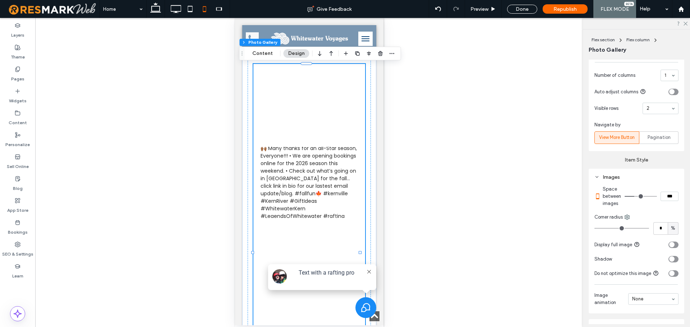
type input "***"
type input "*"
type input "***"
type input "*"
type input "***"
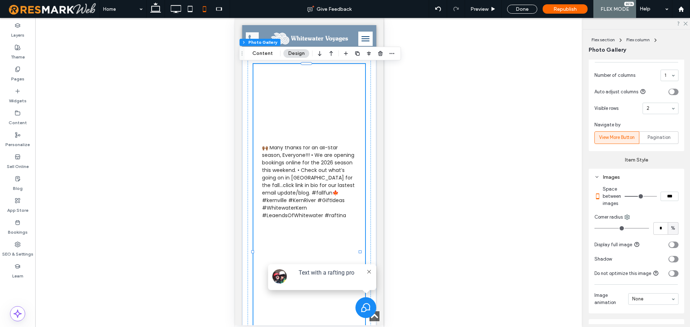
type input "*"
type input "***"
type input "*"
type input "***"
type input "**"
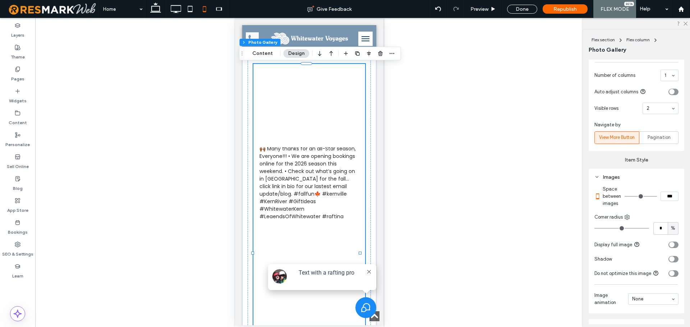
type input "****"
type input "**"
type input "****"
type input "**"
type input "****"
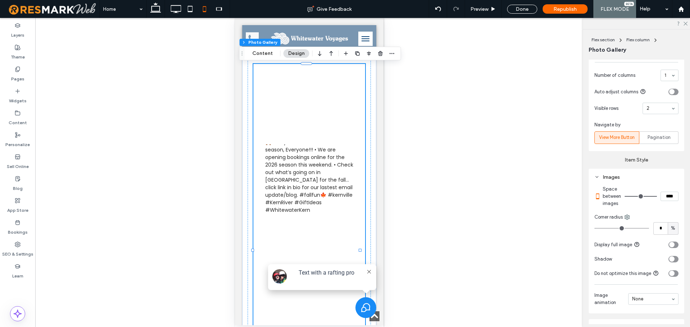
type input "**"
type input "****"
type input "**"
type input "****"
type input "**"
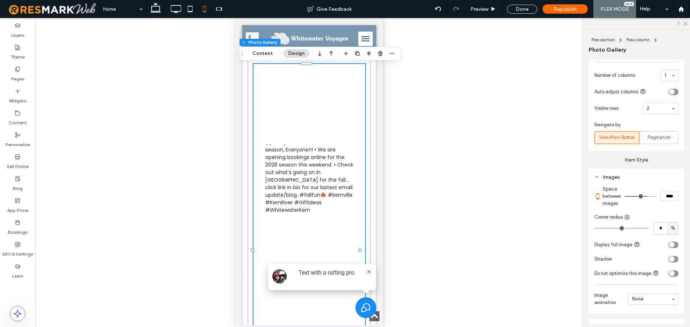
type input "****"
type input "**"
type input "****"
type input "**"
type input "****"
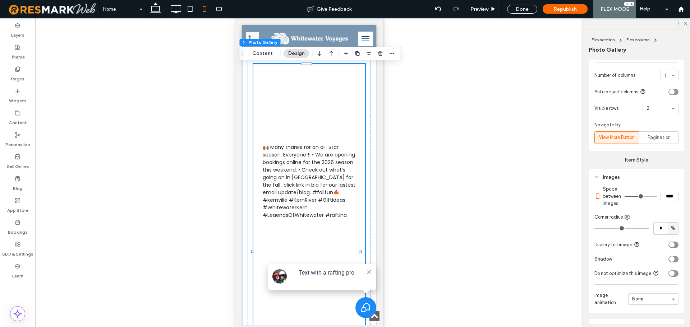
type input "*"
type input "***"
type input "*"
type input "***"
type input "*"
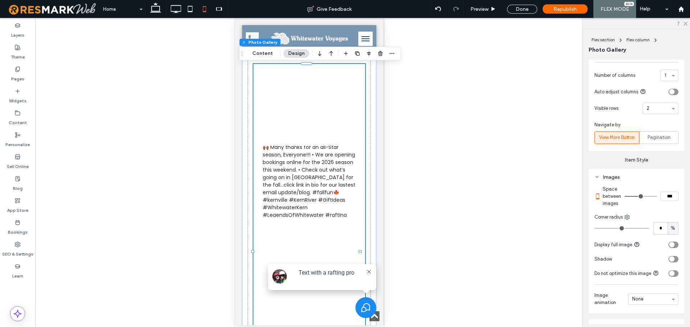
type input "***"
type input "*"
type input "***"
type input "*"
type input "***"
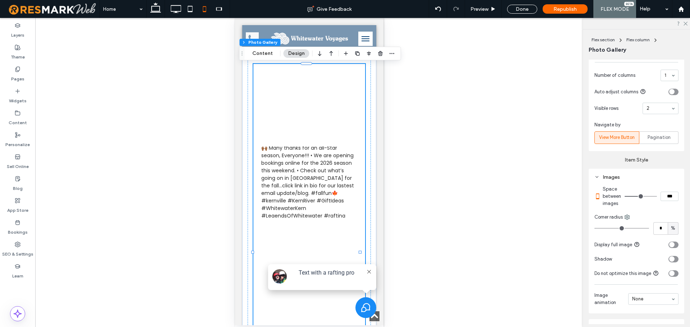
type input "*"
type input "***"
type input "*"
type input "***"
type input "**"
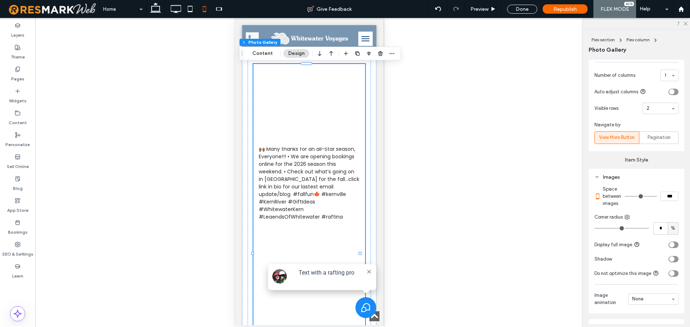
type input "****"
type input "*"
type input "***"
drag, startPoint x: 629, startPoint y: 202, endPoint x: 563, endPoint y: 201, distance: 65.8
click at [625, 197] on input "range" at bounding box center [641, 196] width 32 height 1
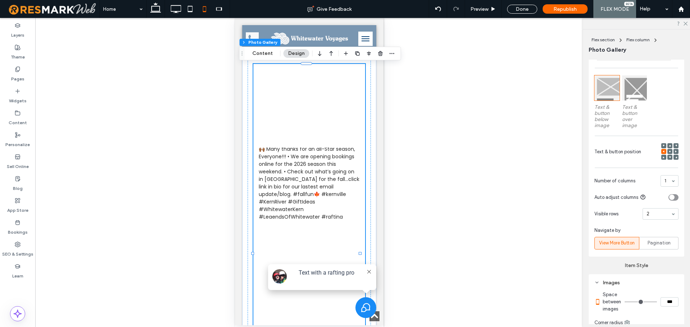
scroll to position [178, 0]
click at [632, 103] on div at bounding box center [634, 90] width 25 height 25
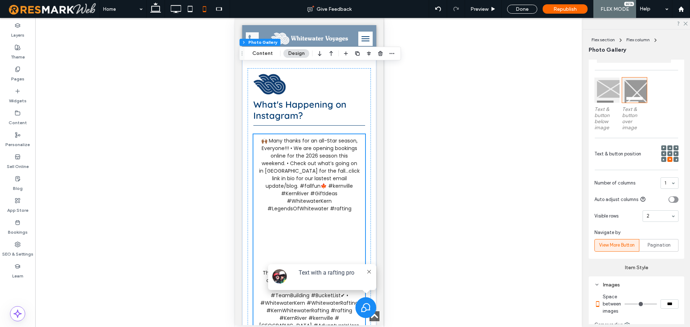
scroll to position [1334, 0]
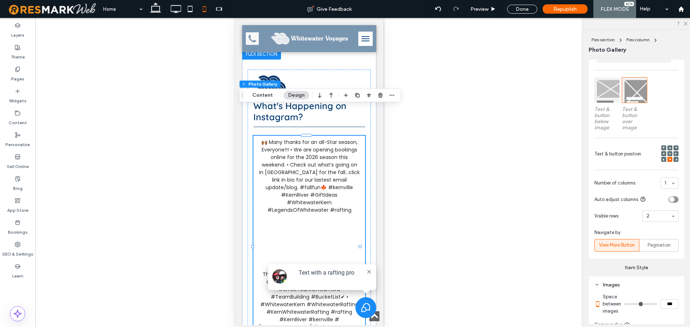
click at [602, 97] on div at bounding box center [606, 90] width 25 height 25
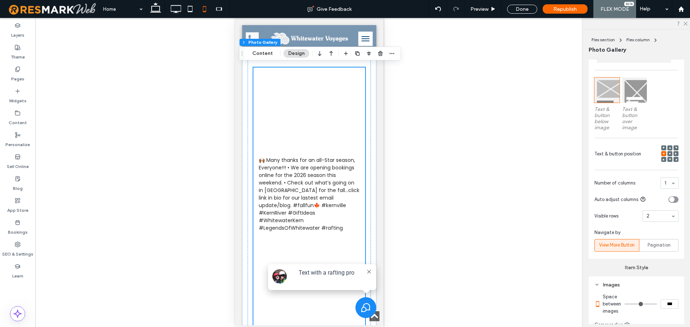
scroll to position [1406, 0]
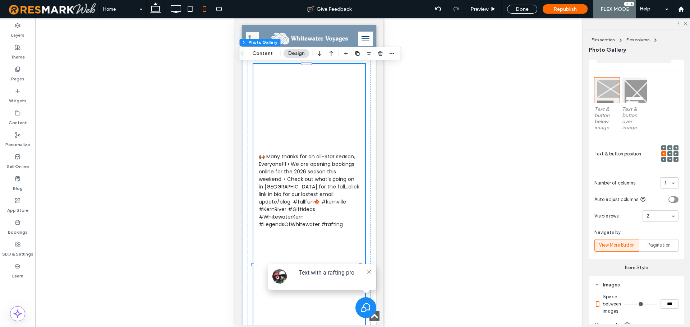
click at [669, 161] on icon at bounding box center [670, 159] width 2 height 2
click at [661, 156] on div at bounding box center [663, 153] width 5 height 5
click at [663, 155] on icon at bounding box center [664, 154] width 2 height 2
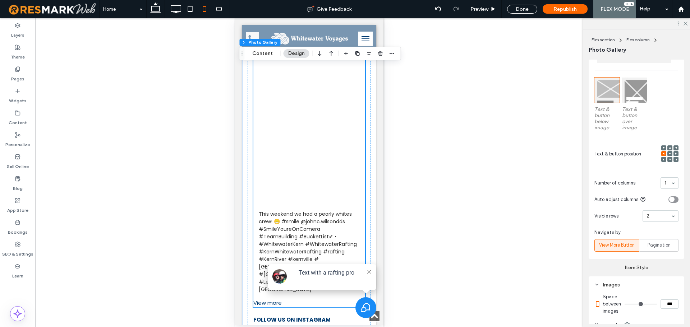
scroll to position [1586, 0]
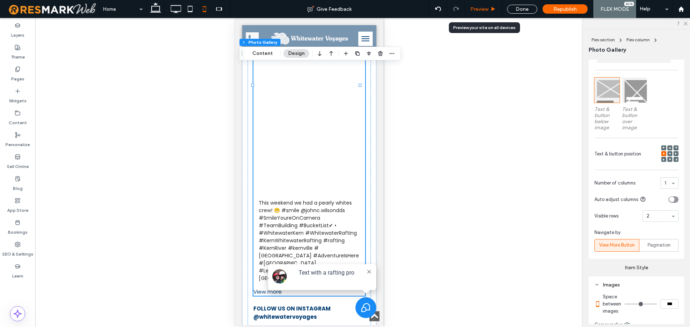
drag, startPoint x: 60, startPoint y: 116, endPoint x: 489, endPoint y: 11, distance: 441.2
click at [488, 11] on span "Preview" at bounding box center [479, 9] width 18 height 6
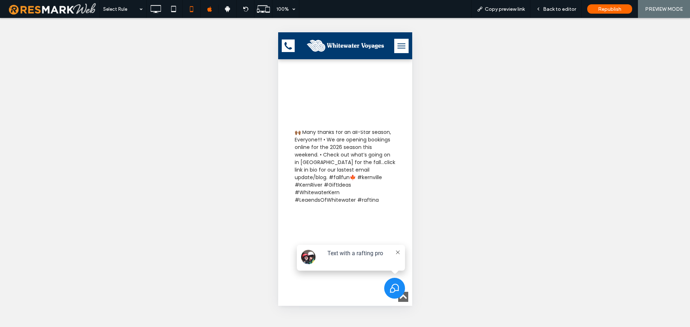
scroll to position [1423, 0]
click at [559, 11] on span "Back to editor" at bounding box center [559, 9] width 33 height 6
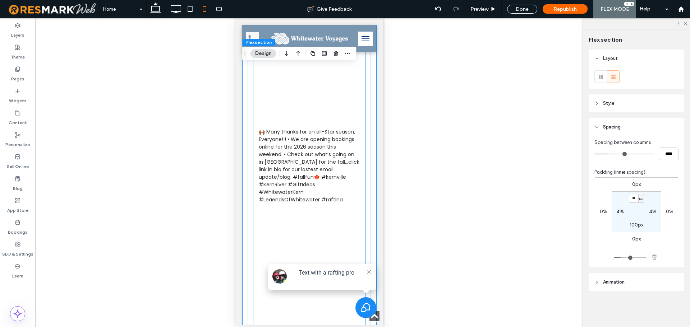
click at [335, 198] on link at bounding box center [309, 272] width 119 height 148
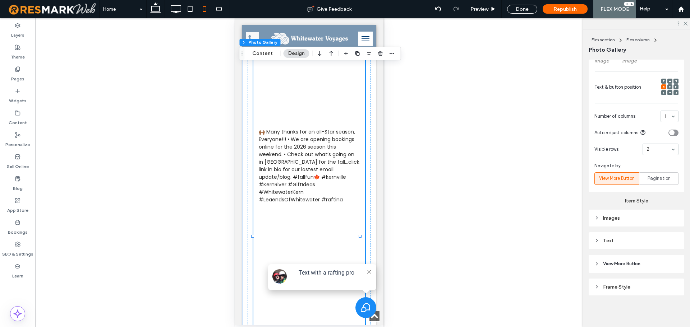
click at [625, 222] on div "Images" at bounding box center [636, 218] width 84 height 10
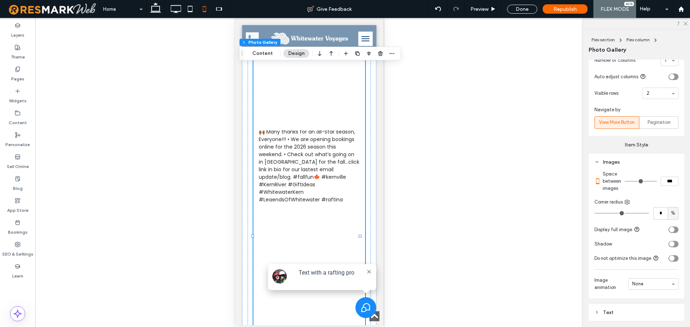
scroll to position [322, 0]
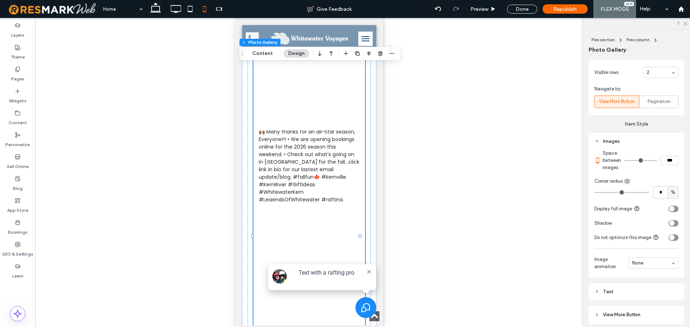
click at [669, 212] on div "toggle" at bounding box center [671, 208] width 5 height 5
click at [674, 210] on icon "toggle" at bounding box center [675, 209] width 3 height 2
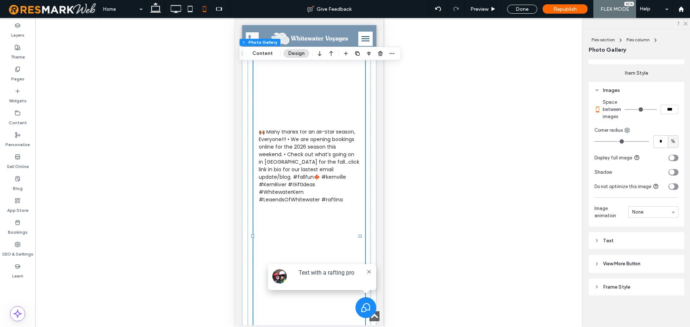
scroll to position [378, 0]
click at [634, 242] on div "Text" at bounding box center [636, 241] width 84 height 6
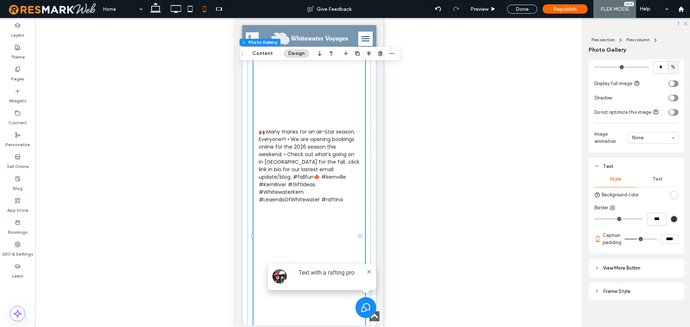
scroll to position [450, 0]
type input "**"
type input "****"
type input "**"
type input "****"
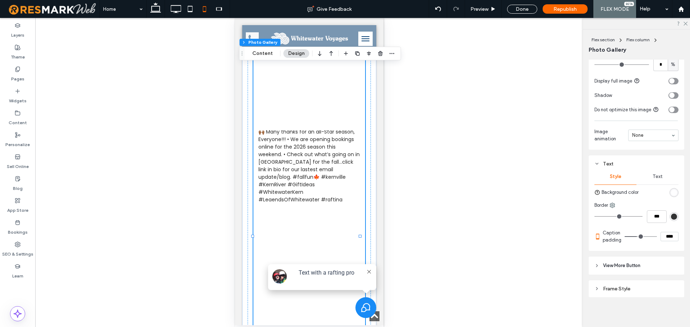
type input "**"
type input "****"
type input "*"
type input "***"
type input "*"
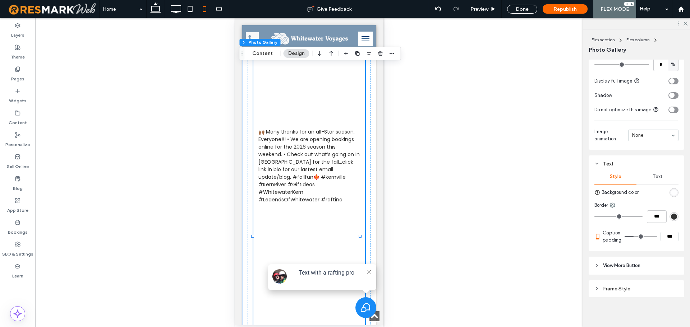
type input "***"
type input "*"
type input "***"
type input "*"
type input "***"
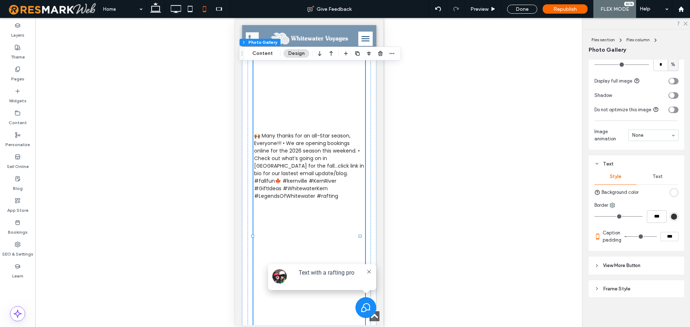
type input "*"
type input "***"
type input "*"
type input "***"
type input "*"
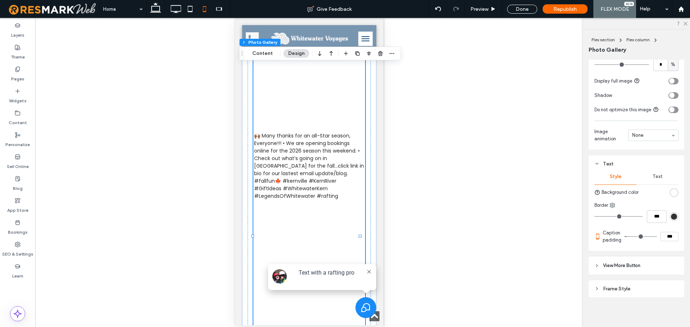
type input "***"
type input "*"
type input "***"
type input "*"
type input "***"
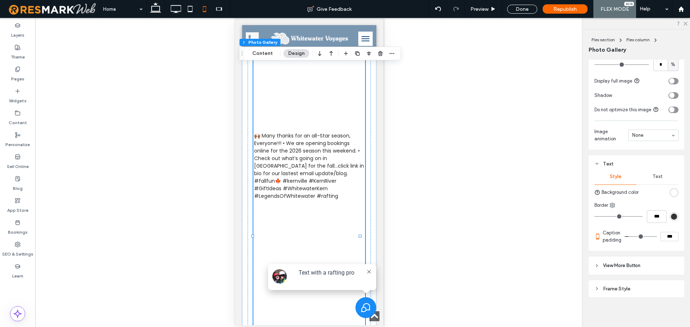
type input "*"
type input "***"
type input "*"
type input "***"
drag, startPoint x: 636, startPoint y: 241, endPoint x: 618, endPoint y: 240, distance: 17.7
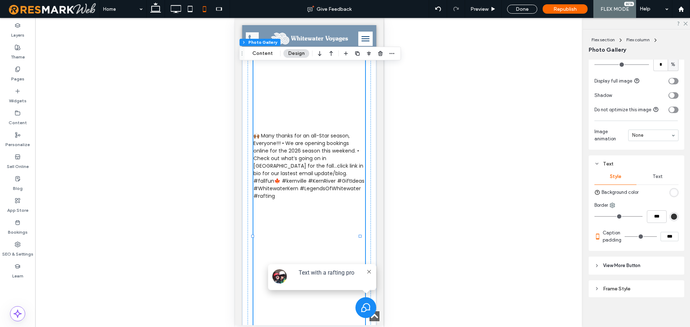
type input "*"
click at [625, 237] on input "range" at bounding box center [641, 236] width 32 height 1
drag, startPoint x: 485, startPoint y: 9, endPoint x: 41, endPoint y: 92, distance: 451.6
click at [485, 9] on span "Preview" at bounding box center [479, 9] width 18 height 6
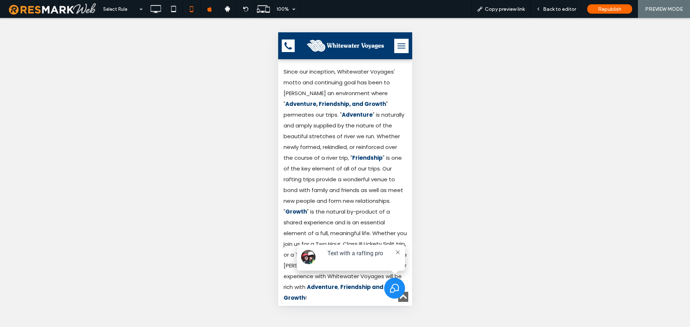
scroll to position [2388, 0]
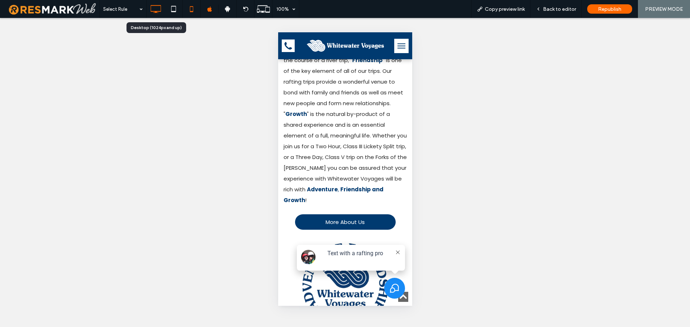
click at [156, 11] on use at bounding box center [156, 9] width 10 height 8
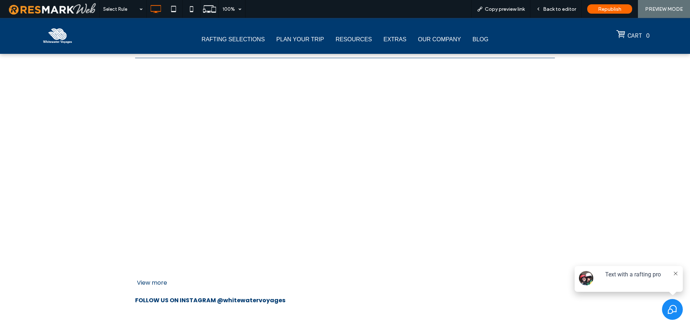
scroll to position [970, 0]
click at [175, 6] on icon at bounding box center [173, 9] width 14 height 14
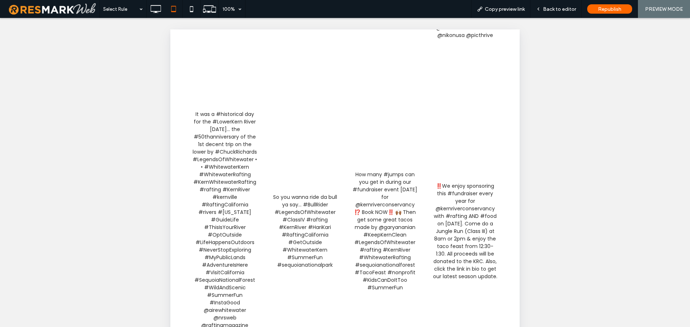
scroll to position [1401, 0]
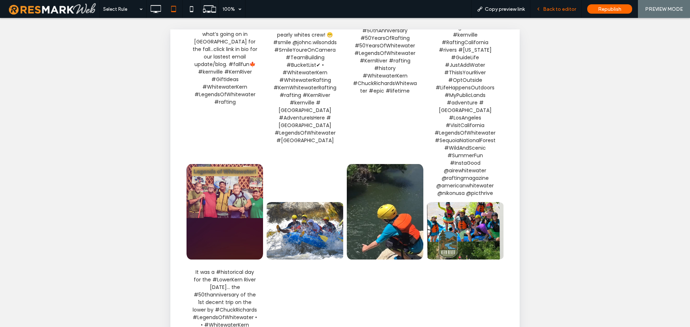
click at [558, 6] on span "Back to editor" at bounding box center [559, 9] width 33 height 6
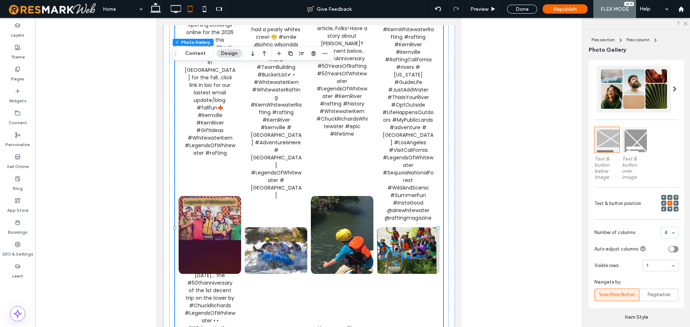
scroll to position [108, 0]
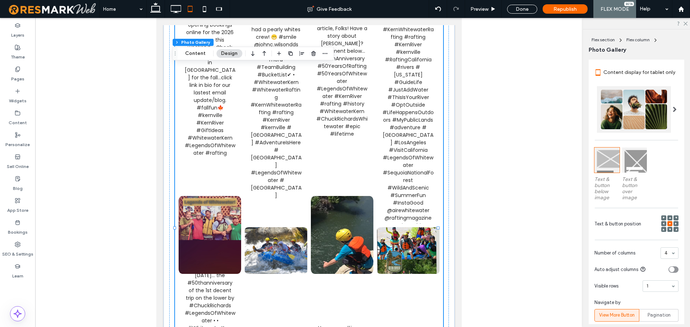
click at [636, 167] on div at bounding box center [634, 160] width 25 height 25
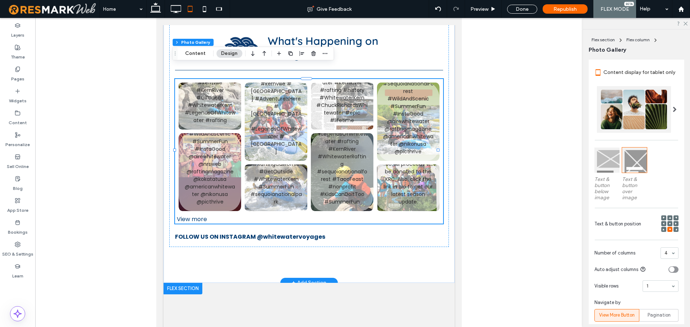
scroll to position [1006, 0]
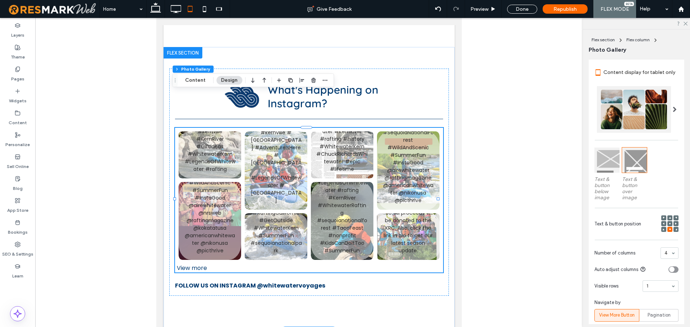
click at [83, 82] on div at bounding box center [309, 247] width 548 height 458
drag, startPoint x: 489, startPoint y: 9, endPoint x: 278, endPoint y: 5, distance: 211.3
click at [489, 9] on div "Preview" at bounding box center [483, 9] width 36 height 6
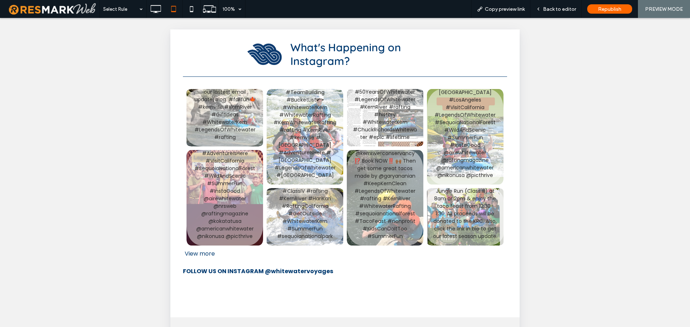
scroll to position [1019, 0]
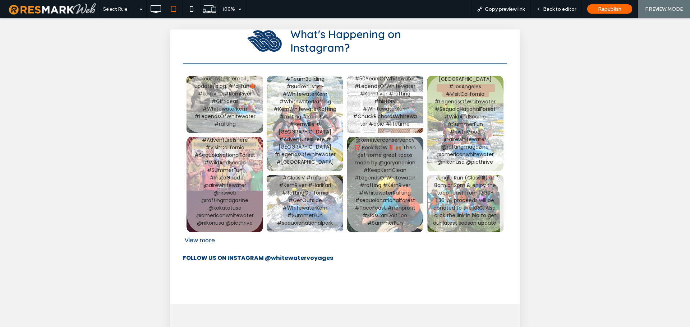
click at [43, 148] on div "Unhide? Yes Unhide? Yes Unhide? Yes Unhide? Yes Unhide? Yes Unhide? Yes Unhide?…" at bounding box center [345, 181] width 690 height 327
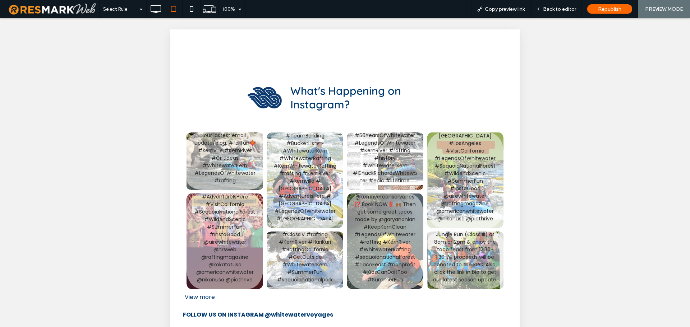
scroll to position [948, 0]
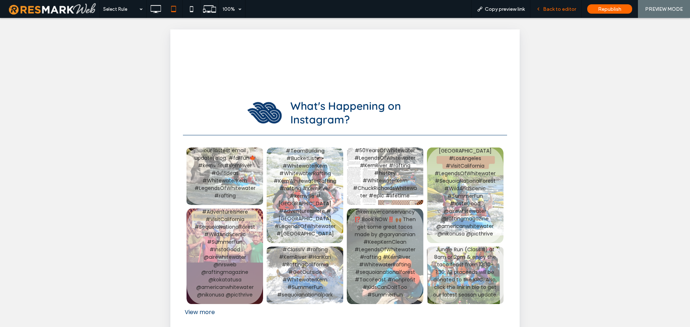
click at [563, 9] on span "Back to editor" at bounding box center [559, 9] width 33 height 6
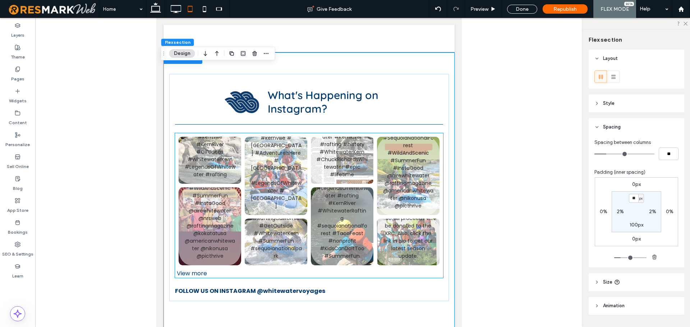
scroll to position [1019, 0]
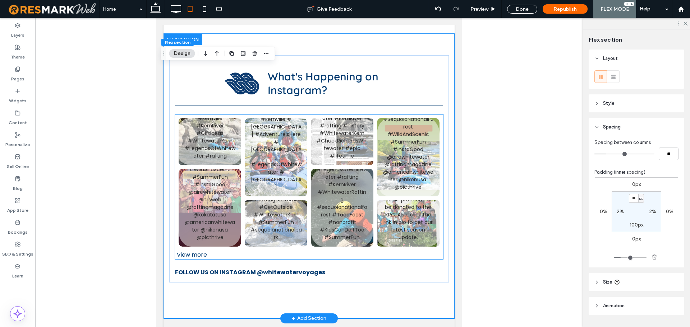
click at [351, 166] on link at bounding box center [342, 207] width 66 height 83
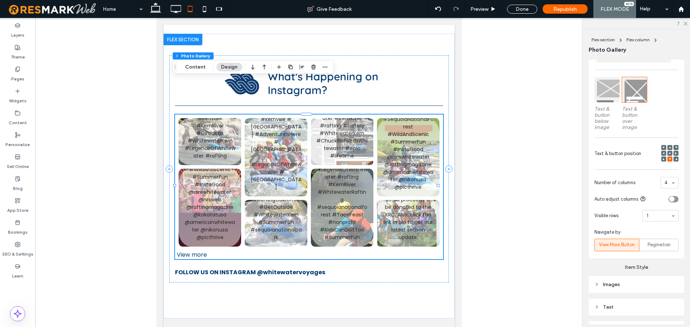
scroll to position [180, 0]
click at [604, 91] on div at bounding box center [606, 88] width 25 height 25
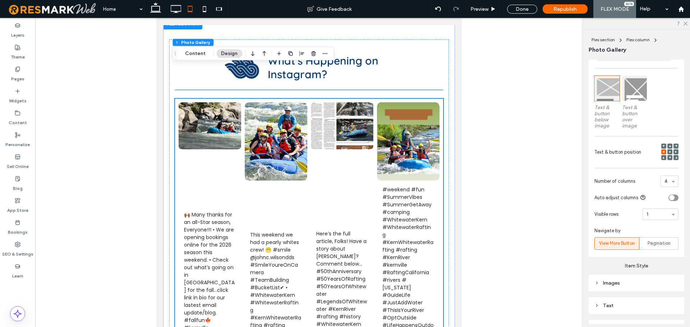
scroll to position [1019, 0]
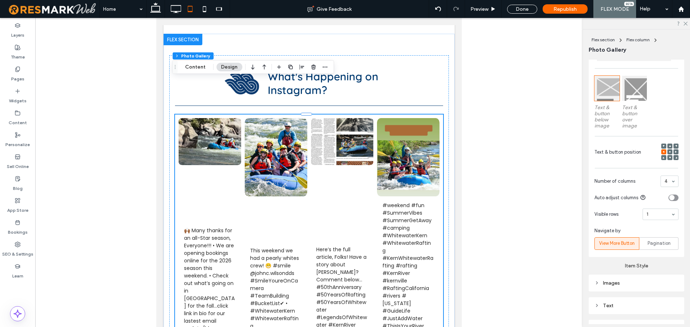
click at [632, 90] on div at bounding box center [634, 88] width 25 height 25
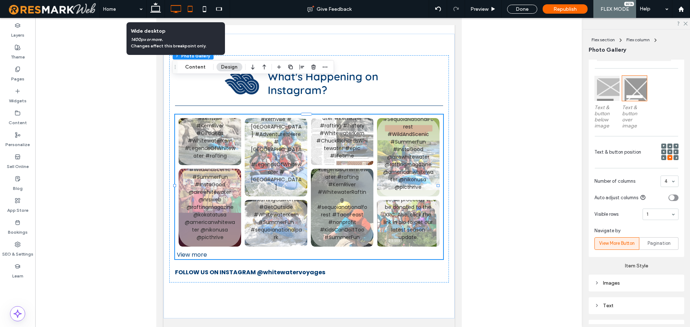
click at [169, 6] on icon at bounding box center [176, 9] width 14 height 14
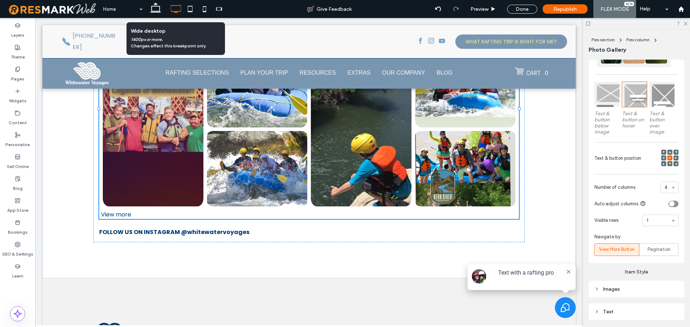
scroll to position [953, 0]
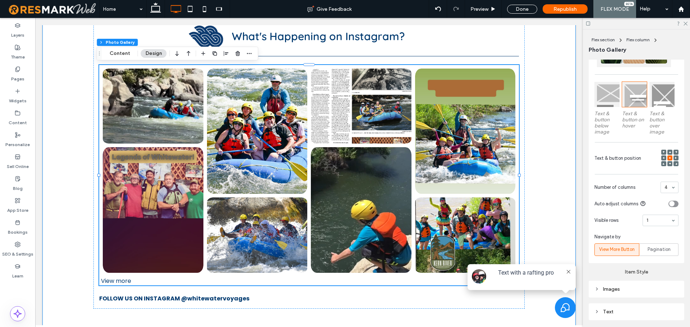
click at [74, 115] on div "What's Happening on Instagram? 🙌🏾 Many thanks for an all-Star season, Everyone!…" at bounding box center [308, 167] width 533 height 355
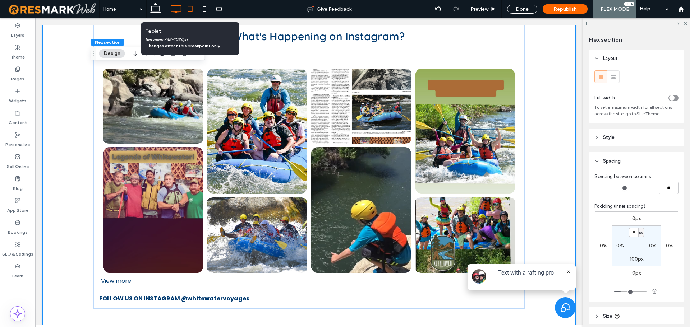
click at [189, 9] on icon at bounding box center [190, 9] width 14 height 14
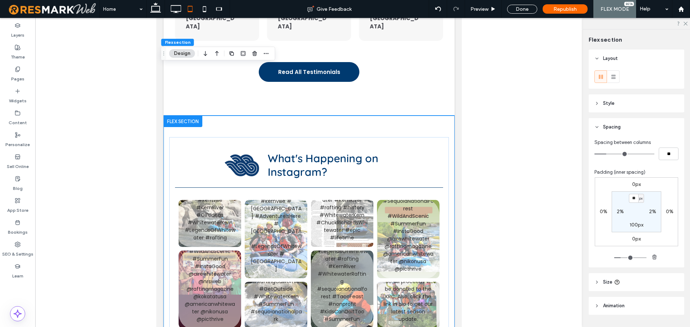
scroll to position [862, 0]
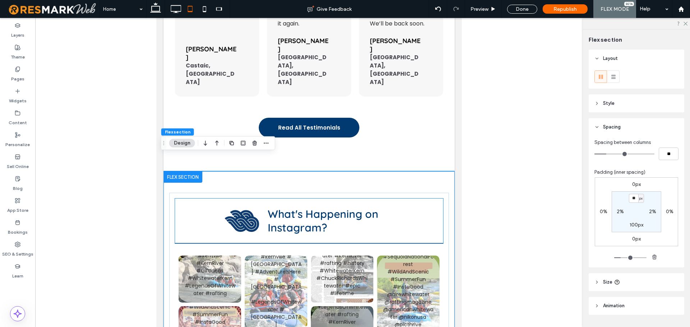
click at [240, 210] on img at bounding box center [242, 221] width 34 height 22
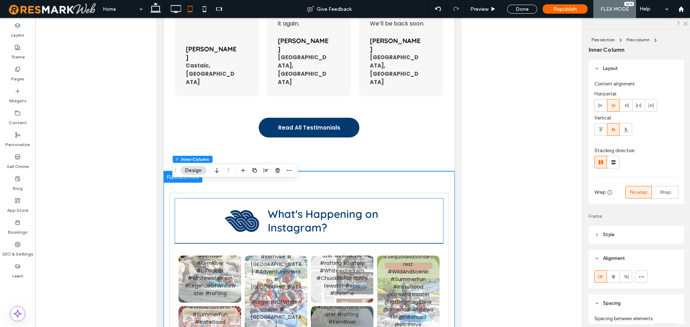
type input "**"
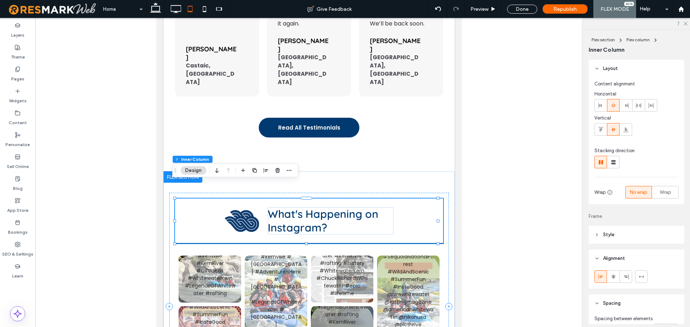
click at [215, 199] on div "What's Happening on Instagram?" at bounding box center [309, 221] width 268 height 45
click at [249, 210] on img at bounding box center [242, 221] width 34 height 22
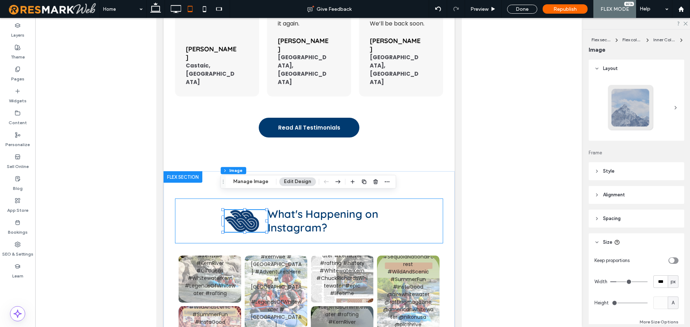
click at [431, 199] on div "What's Happening on Instagram?" at bounding box center [309, 221] width 268 height 45
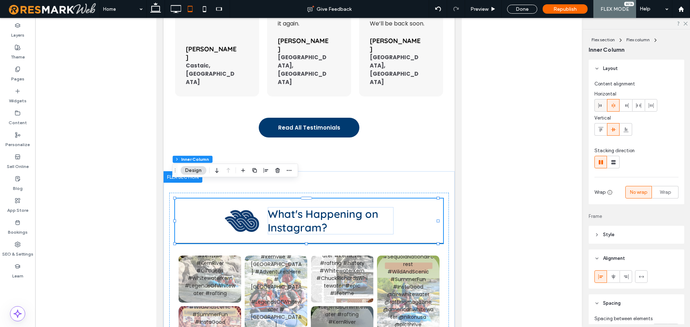
click at [602, 103] on icon at bounding box center [601, 106] width 6 height 6
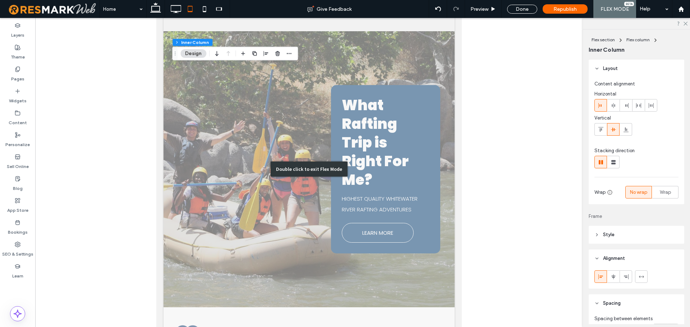
scroll to position [2220, 0]
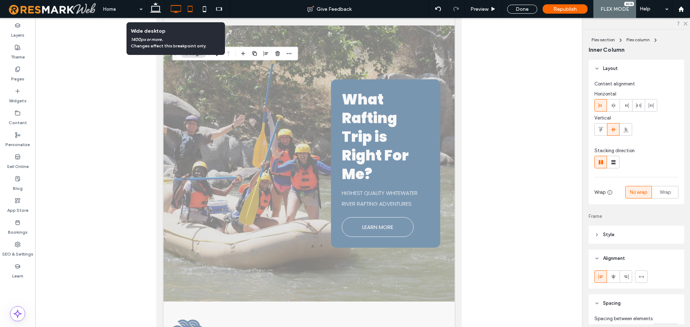
click at [174, 8] on icon at bounding box center [176, 9] width 14 height 14
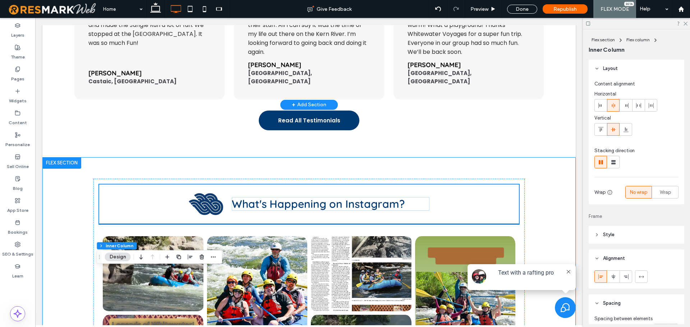
scroll to position [812, 0]
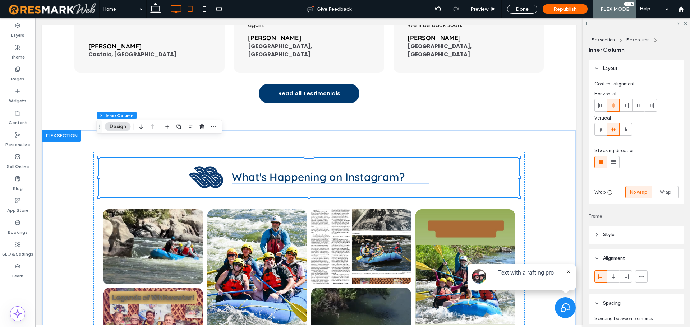
click at [192, 6] on use at bounding box center [190, 9] width 5 height 6
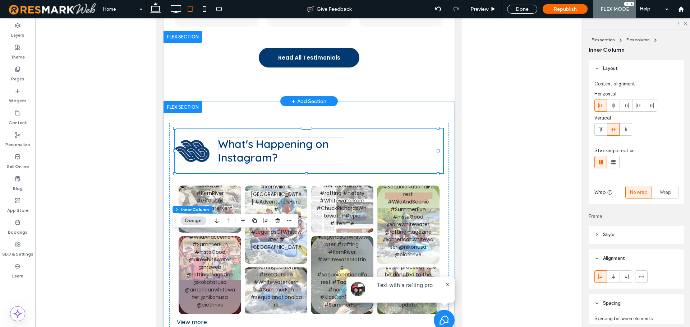
scroll to position [151, 0]
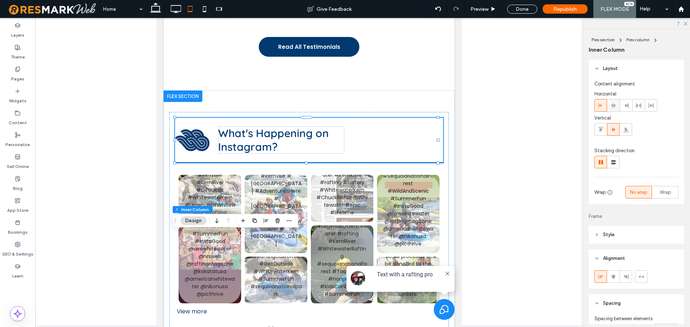
click at [616, 108] on icon at bounding box center [614, 106] width 6 height 6
type input "**"
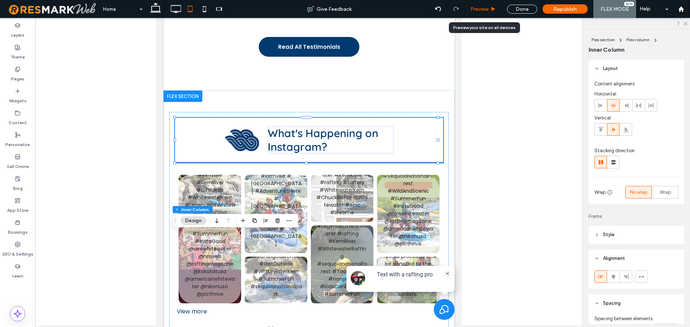
drag, startPoint x: 483, startPoint y: 10, endPoint x: 92, endPoint y: 88, distance: 398.7
click at [483, 10] on span "Preview" at bounding box center [479, 9] width 18 height 6
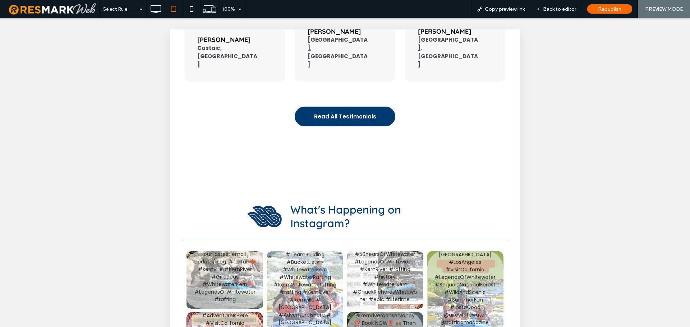
scroll to position [959, 0]
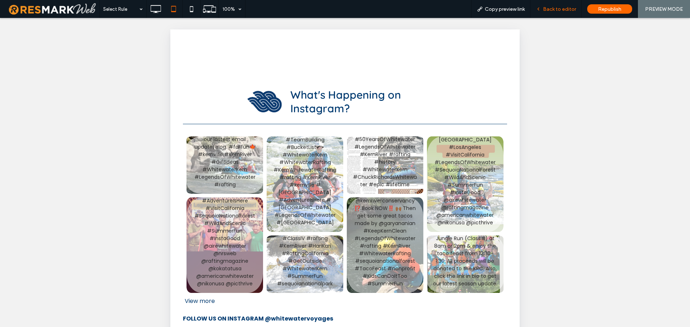
click at [548, 10] on span "Back to editor" at bounding box center [559, 9] width 33 height 6
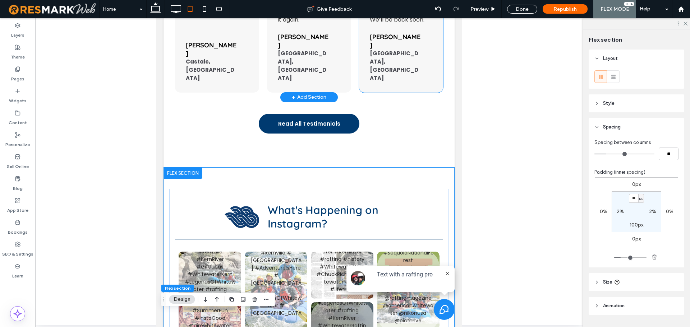
scroll to position [779, 0]
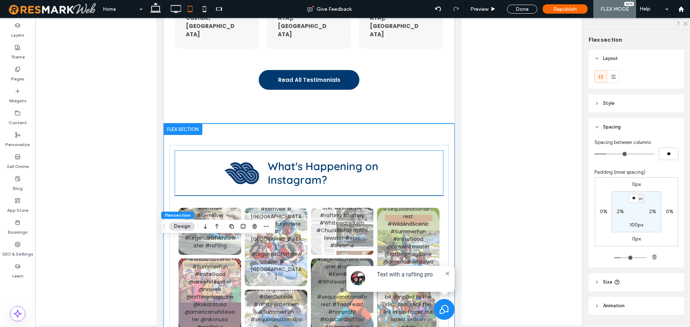
click at [349, 160] on h2 "What's Happening on Instagram?" at bounding box center [331, 173] width 126 height 27
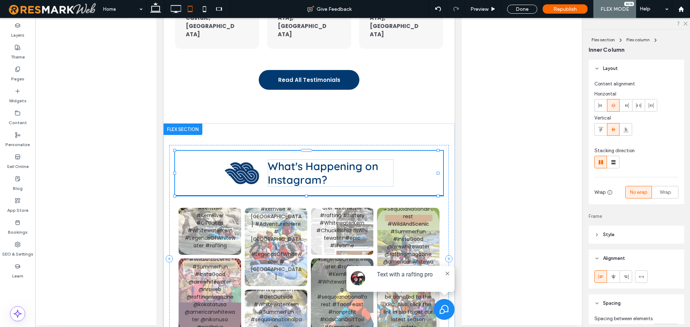
type input "**"
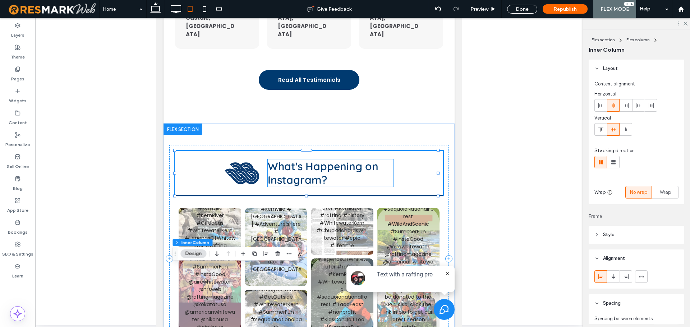
click at [304, 160] on span "What's Happening on Instagram?" at bounding box center [323, 173] width 111 height 27
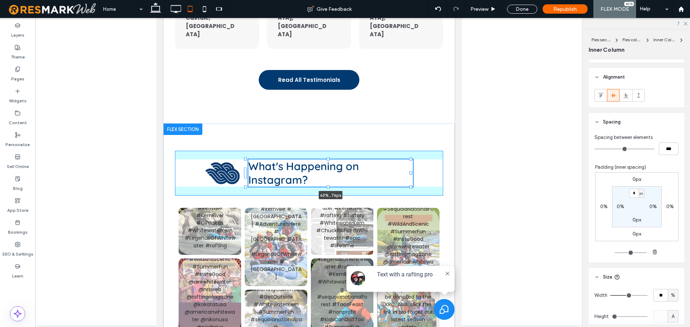
scroll to position [160, 0]
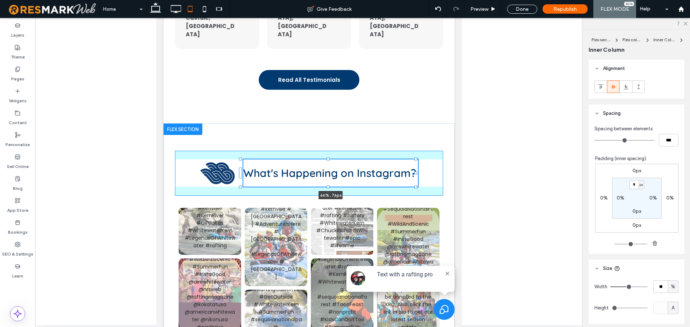
drag, startPoint x: 391, startPoint y: 152, endPoint x: 416, endPoint y: 149, distance: 25.7
click at [416, 149] on div "What's Happening on Instagram? 66% , 76px 🙌🏾 Many thanks for an all-Star season…" at bounding box center [309, 266] width 291 height 285
type input "**"
type input "****"
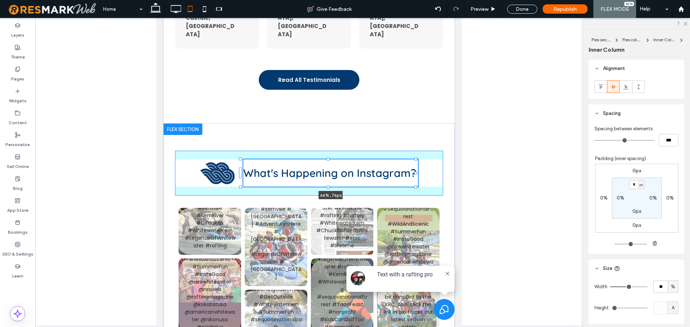
type input "**"
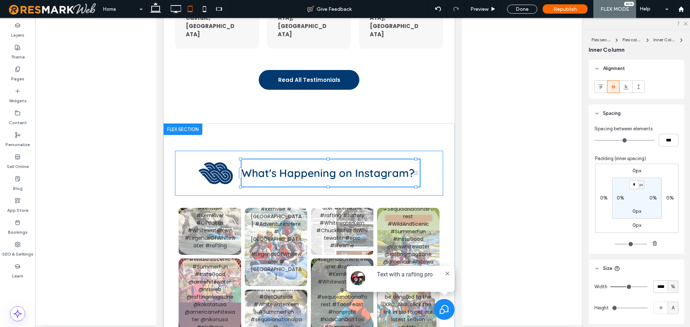
type input "**"
click at [371, 160] on div "What's Happening on Instagram? 66% , 76px" at bounding box center [330, 173] width 178 height 27
click at [371, 160] on div "What's Happening on Instagram?" at bounding box center [330, 173] width 178 height 27
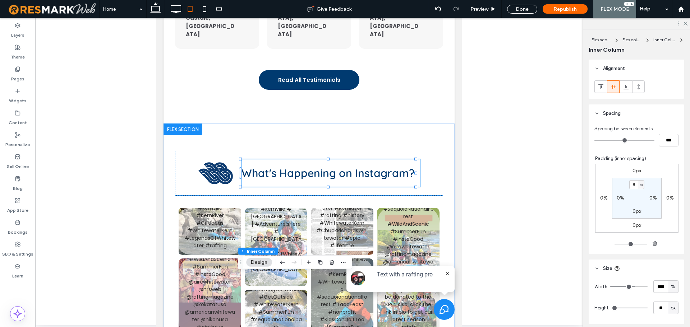
click at [361, 166] on span "What's Happening on Instagram?" at bounding box center [327, 173] width 173 height 14
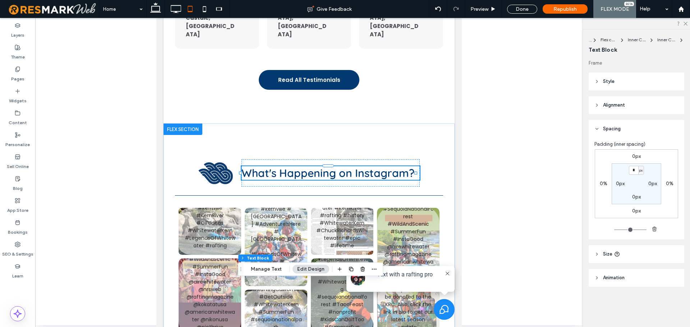
click at [361, 166] on span "What's Happening on Instagram?" at bounding box center [327, 173] width 173 height 14
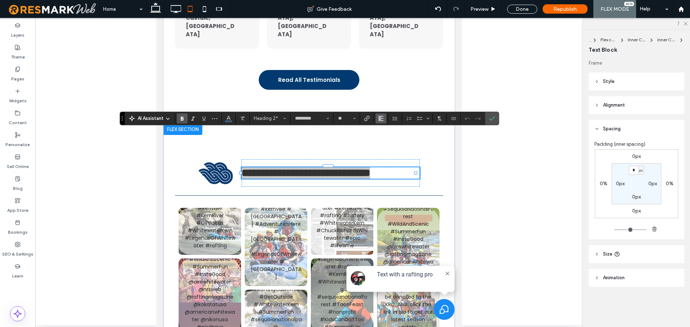
click at [378, 122] on span "Alignment" at bounding box center [381, 118] width 6 height 9
click at [386, 142] on use "ui.textEditor.alignment.center" at bounding box center [386, 140] width 5 height 5
click at [493, 119] on icon "Confirm" at bounding box center [492, 119] width 6 height 6
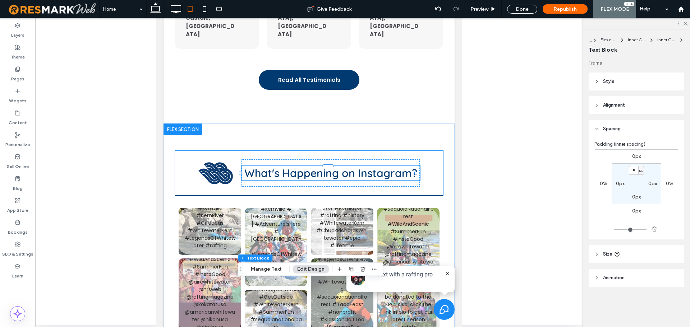
click at [432, 151] on div "What's Happening on Instagram?" at bounding box center [309, 173] width 268 height 45
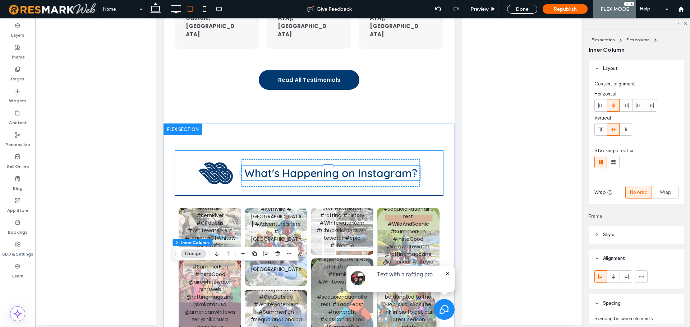
type input "**"
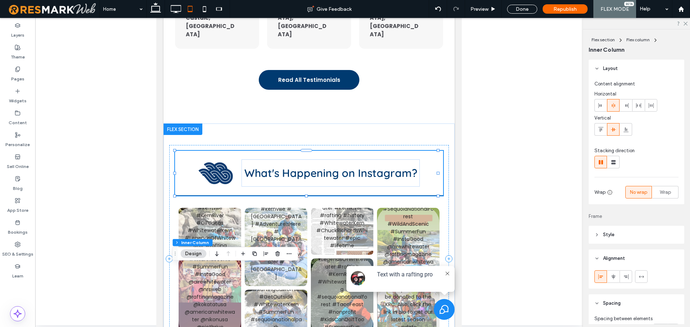
click at [610, 103] on div at bounding box center [613, 106] width 12 height 12
click at [487, 5] on div "Preview" at bounding box center [483, 9] width 37 height 18
click at [481, 11] on span "Preview" at bounding box center [479, 9] width 18 height 6
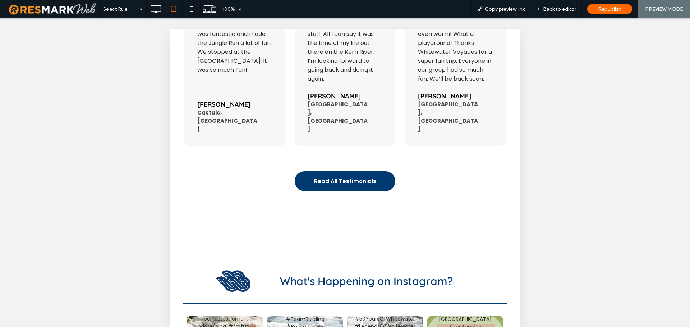
scroll to position [782, 0]
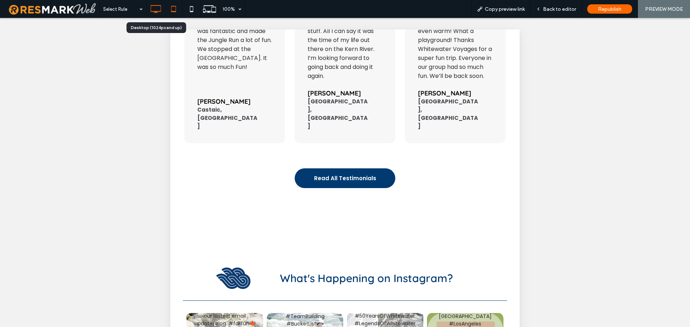
click at [160, 9] on icon at bounding box center [155, 9] width 14 height 14
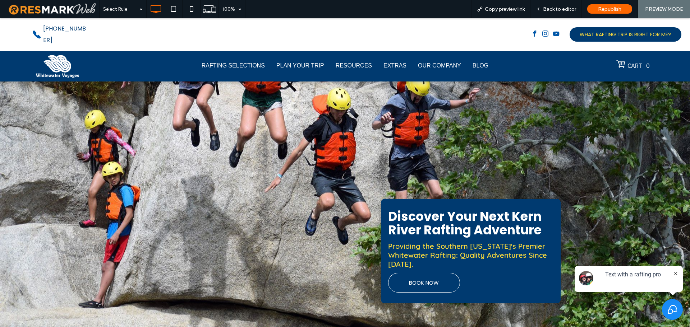
scroll to position [0, 0]
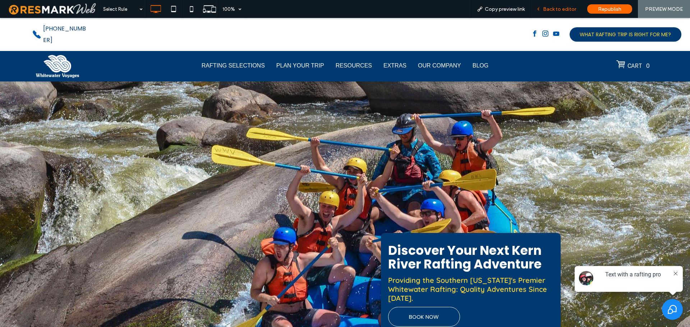
click at [554, 10] on span "Back to editor" at bounding box center [559, 9] width 33 height 6
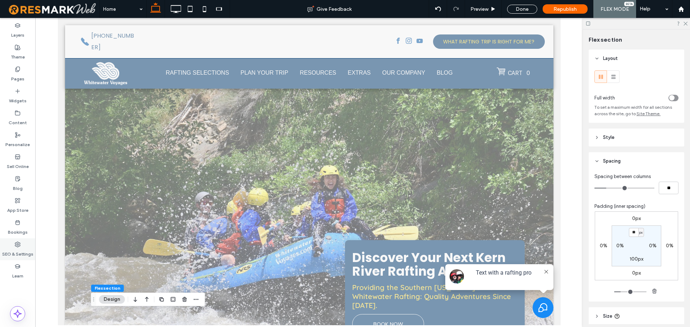
click at [16, 244] on icon at bounding box center [18, 245] width 6 height 6
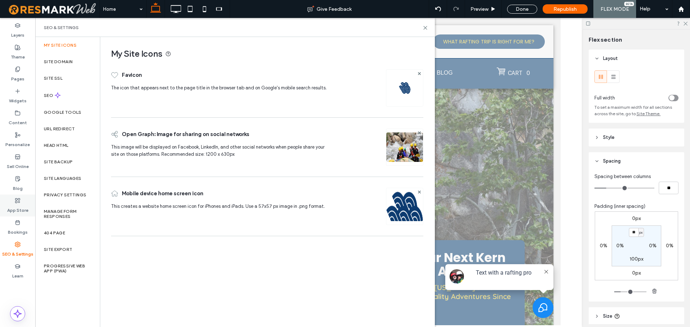
click at [18, 202] on icon at bounding box center [18, 201] width 6 height 6
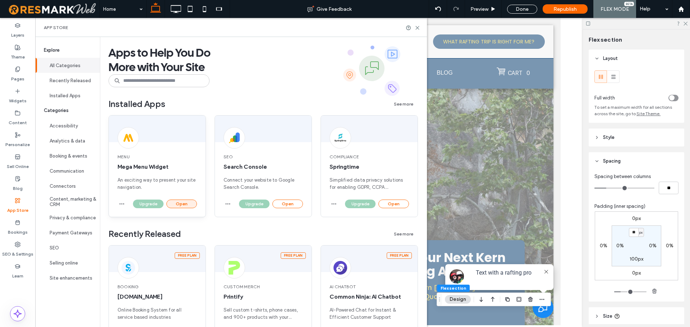
click at [186, 204] on button "Open" at bounding box center [181, 204] width 31 height 9
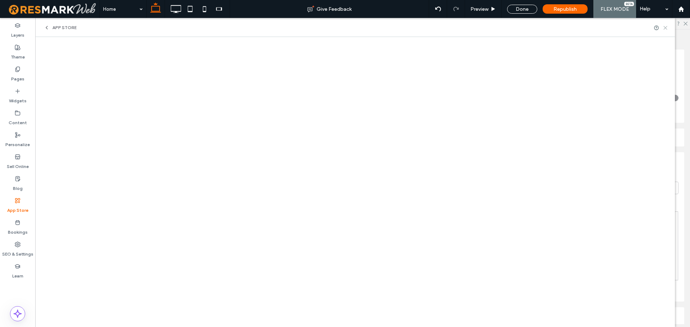
click at [665, 28] on use at bounding box center [665, 27] width 3 height 3
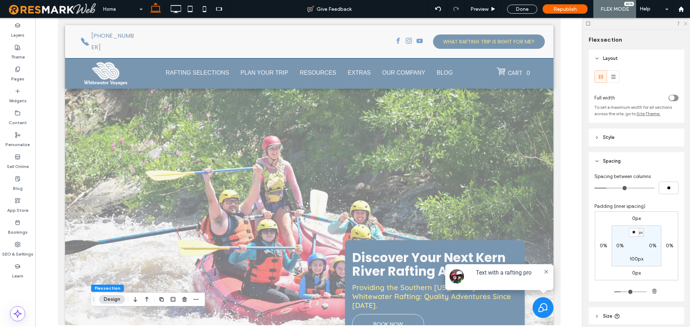
click at [683, 23] on icon at bounding box center [685, 23] width 5 height 5
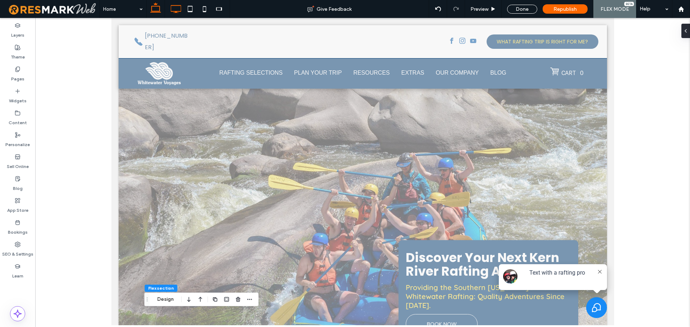
click at [179, 6] on icon at bounding box center [176, 9] width 14 height 14
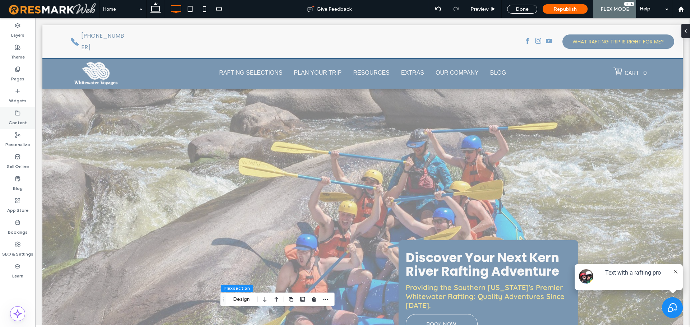
click at [17, 116] on icon at bounding box center [18, 113] width 6 height 6
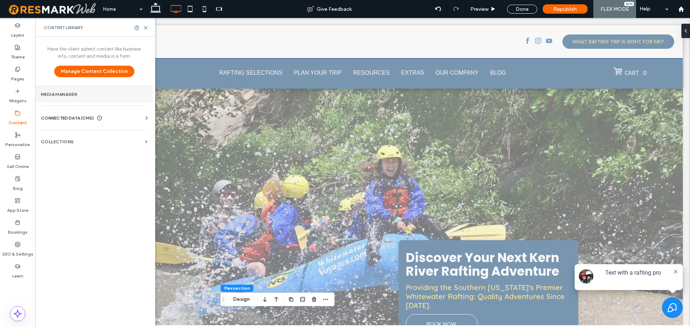
click at [65, 95] on label "Media Manager" at bounding box center [94, 94] width 106 height 5
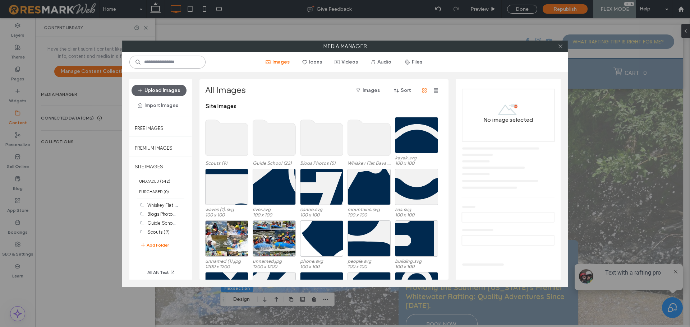
click at [192, 59] on input at bounding box center [167, 62] width 76 height 13
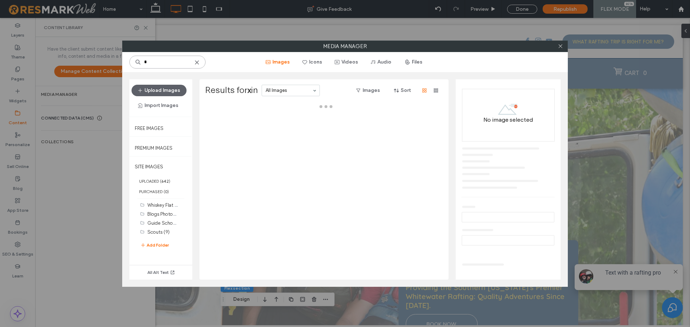
click at [192, 59] on input "*" at bounding box center [167, 62] width 76 height 13
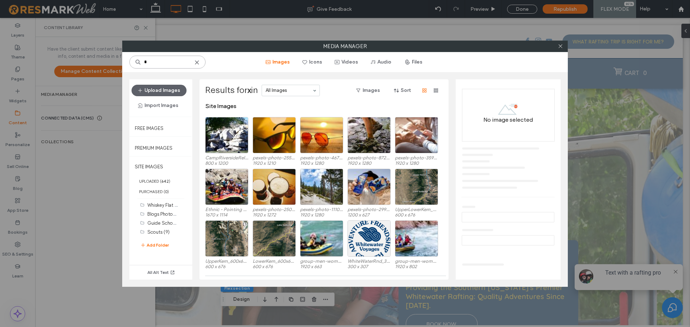
type input "*"
click at [197, 62] on icon at bounding box center [197, 63] width 6 height 6
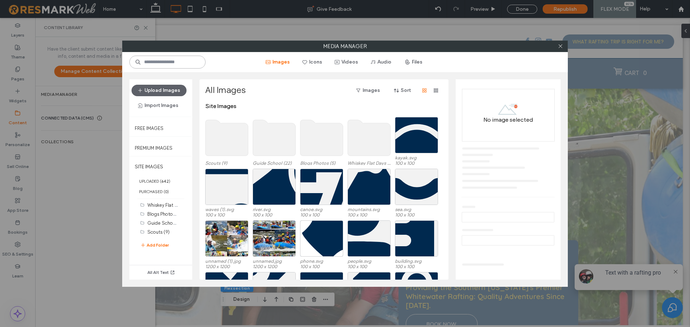
click at [181, 61] on input at bounding box center [167, 62] width 76 height 13
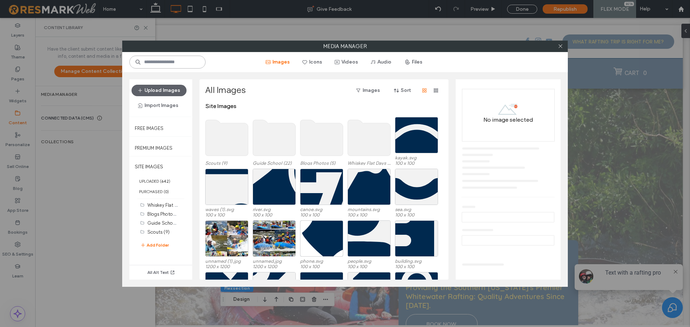
click at [171, 61] on input at bounding box center [167, 62] width 76 height 13
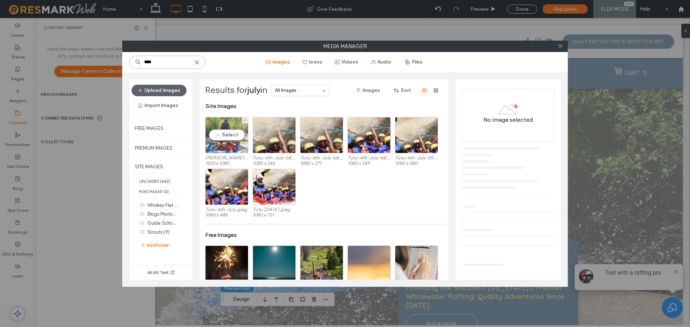
type input "****"
click at [223, 136] on div "Select" at bounding box center [226, 135] width 43 height 36
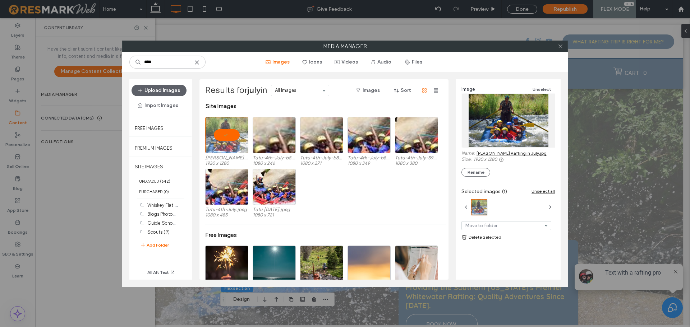
click at [497, 155] on link "Kern Rafting in July.jpg" at bounding box center [512, 153] width 70 height 5
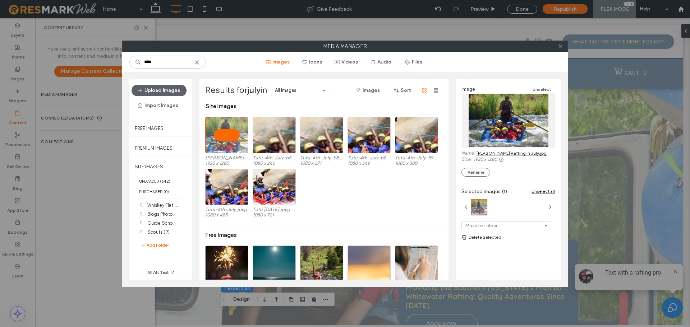
click at [198, 63] on icon at bounding box center [197, 63] width 6 height 6
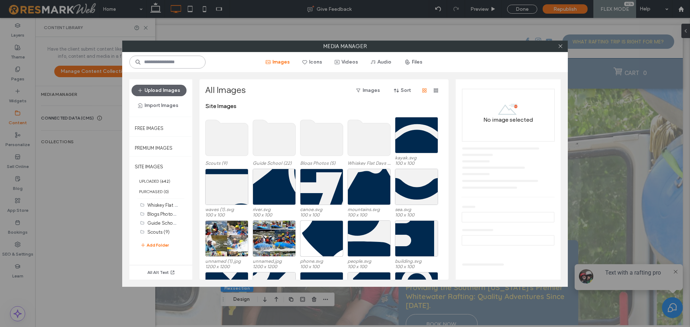
click at [179, 65] on input at bounding box center [167, 62] width 76 height 13
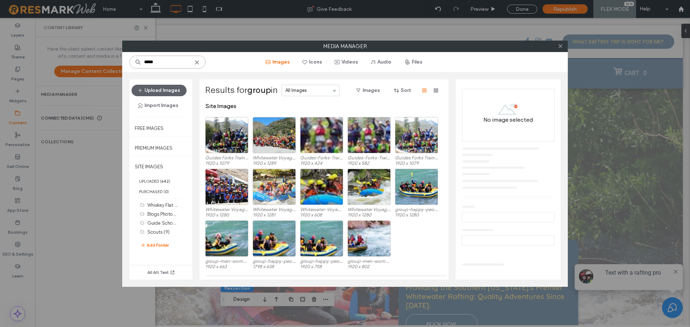
type input "*****"
click at [267, 181] on div "Select" at bounding box center [274, 187] width 43 height 36
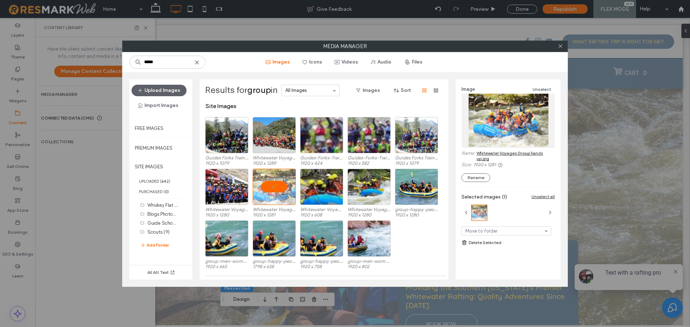
click at [494, 152] on link "Whitewater Voyages Group hands up.jpg" at bounding box center [516, 156] width 78 height 11
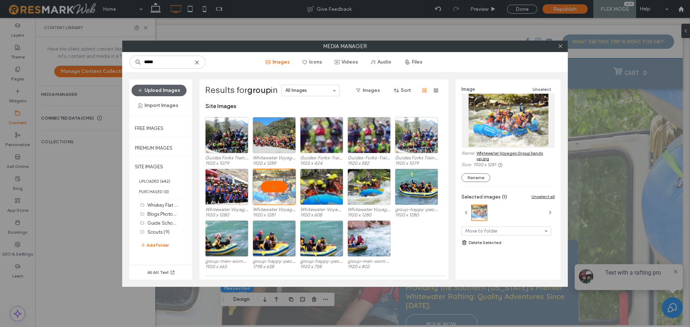
click at [198, 64] on use at bounding box center [196, 62] width 3 height 3
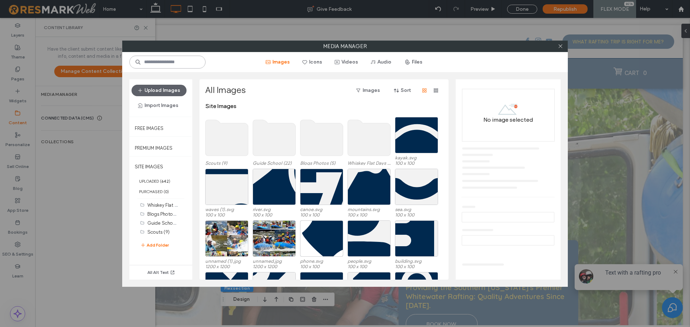
click at [182, 62] on input at bounding box center [167, 62] width 76 height 13
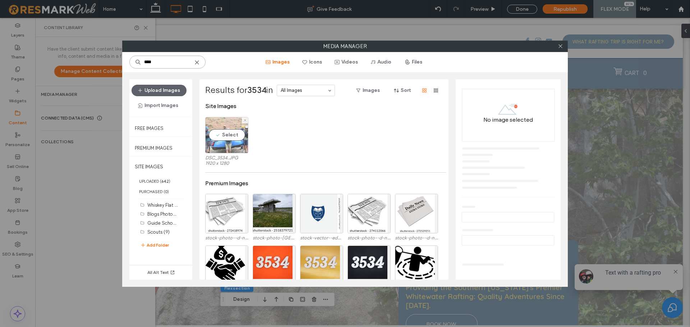
type input "****"
click at [227, 135] on div "Select" at bounding box center [226, 135] width 43 height 36
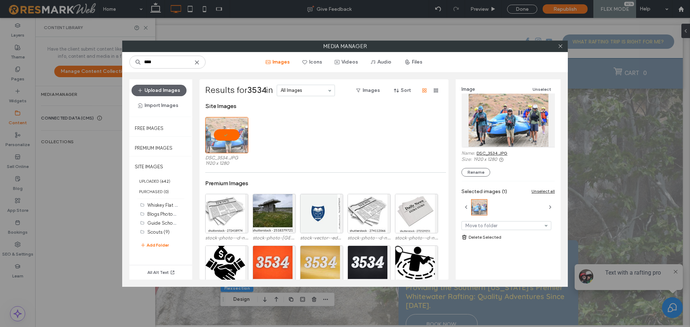
click at [484, 153] on link "DSC_3534.JPG" at bounding box center [492, 153] width 31 height 5
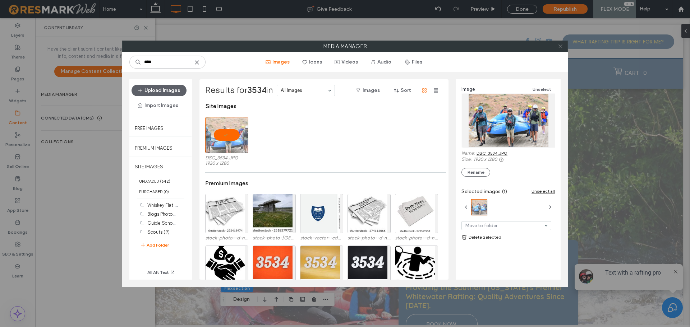
click at [561, 46] on icon at bounding box center [560, 45] width 5 height 5
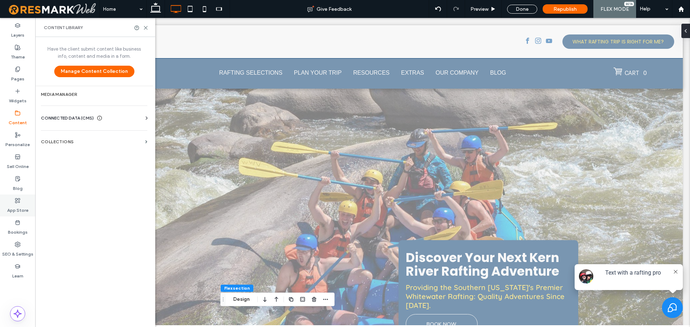
click at [15, 208] on label "App Store" at bounding box center [17, 209] width 21 height 10
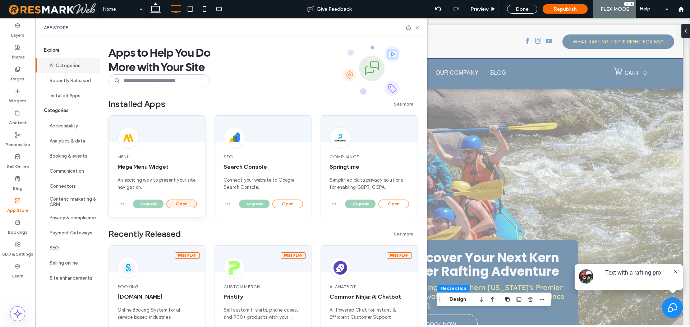
click at [190, 204] on button "Open" at bounding box center [181, 204] width 31 height 9
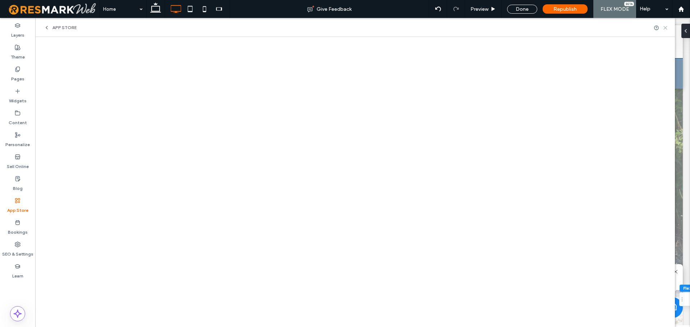
click at [663, 29] on icon at bounding box center [665, 27] width 5 height 5
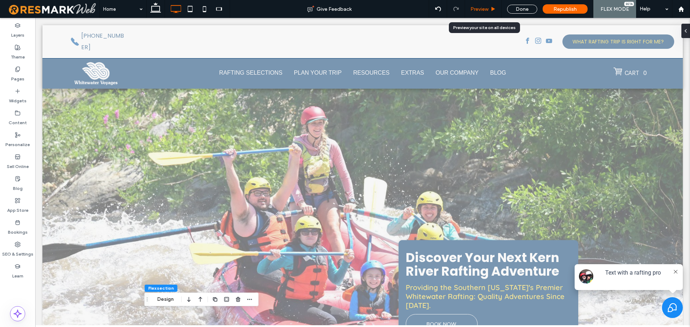
click at [488, 7] on span "Preview" at bounding box center [479, 9] width 18 height 6
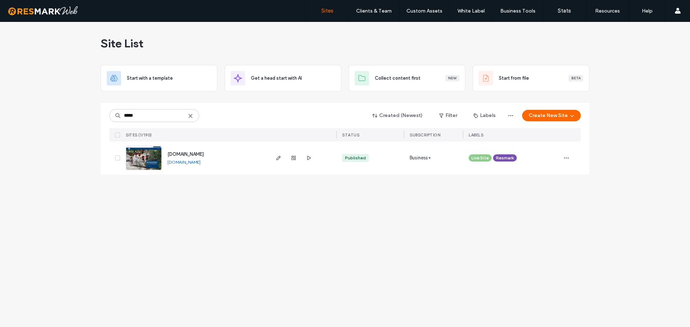
click at [190, 116] on use at bounding box center [190, 115] width 3 height 3
click at [163, 118] on input at bounding box center [154, 115] width 90 height 13
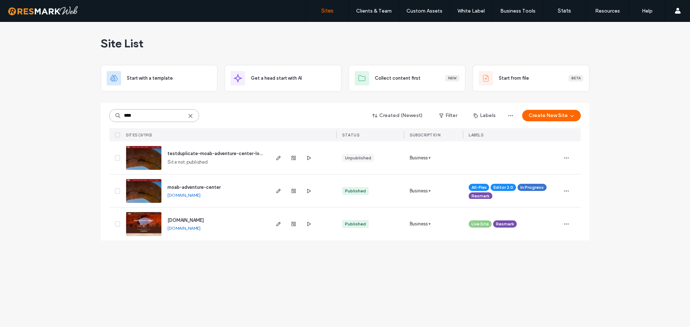
type input "****"
click at [190, 116] on use at bounding box center [190, 115] width 3 height 3
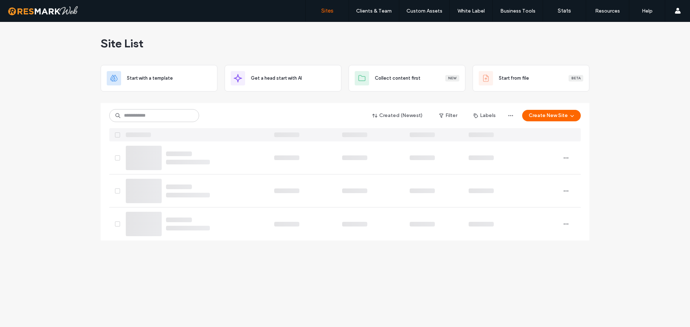
click at [77, 121] on div "Site List Start with a template Get a head start with AI Collect content first …" at bounding box center [345, 174] width 690 height 305
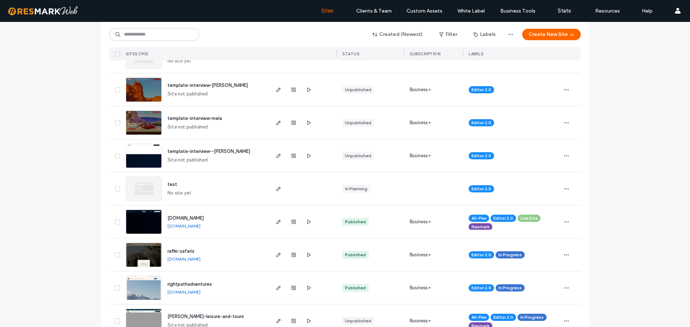
scroll to position [287, 0]
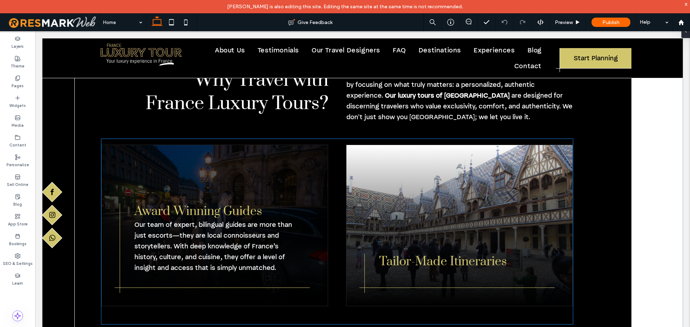
scroll to position [359, 0]
click at [159, 220] on span "Our team of expert, bilingual guides are more than just escorts—they are local …" at bounding box center [213, 246] width 158 height 52
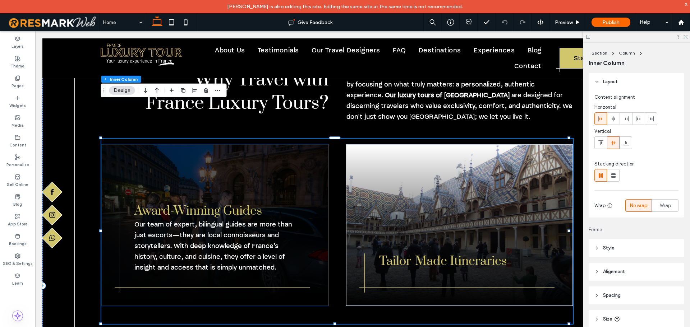
click at [154, 220] on span "Our team of expert, bilingual guides are more than just escorts—they are local …" at bounding box center [213, 246] width 158 height 52
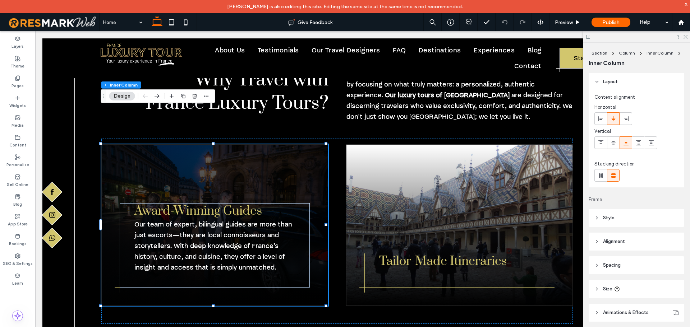
click at [154, 220] on span "Our team of expert, bilingual guides are more than just escorts—they are local …" at bounding box center [213, 246] width 158 height 52
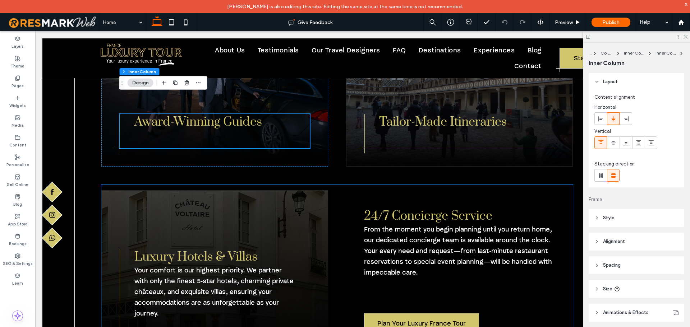
scroll to position [503, 0]
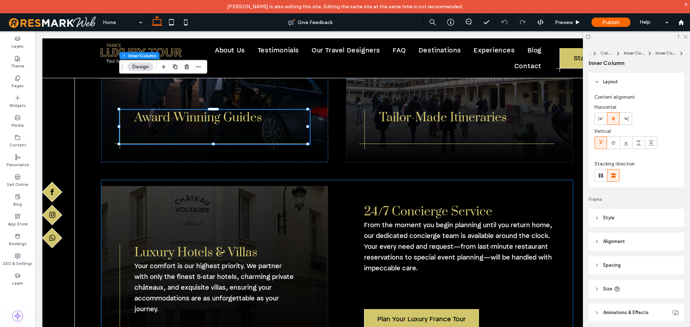
click at [163, 262] on span "Your comfort is our highest priority. We partner with only the finest 5-star ho…" at bounding box center [213, 288] width 159 height 52
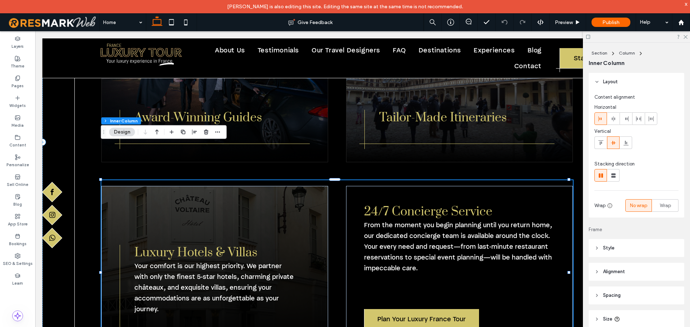
click at [137, 262] on span "Your comfort is our highest priority. We partner with only the finest 5-star ho…" at bounding box center [213, 288] width 159 height 52
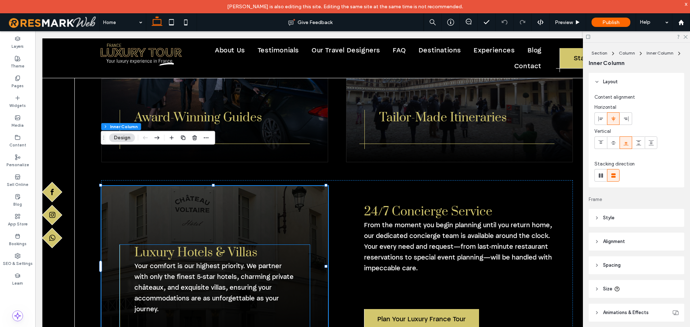
click at [127, 245] on div "Luxury Hotels & Villas Your comfort is our highest priority. We partner with on…" at bounding box center [215, 287] width 190 height 84
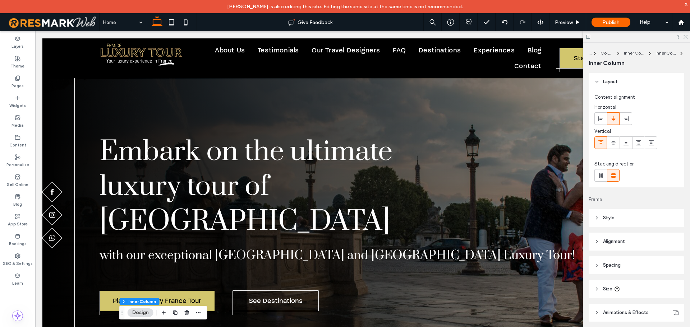
scroll to position [0, 0]
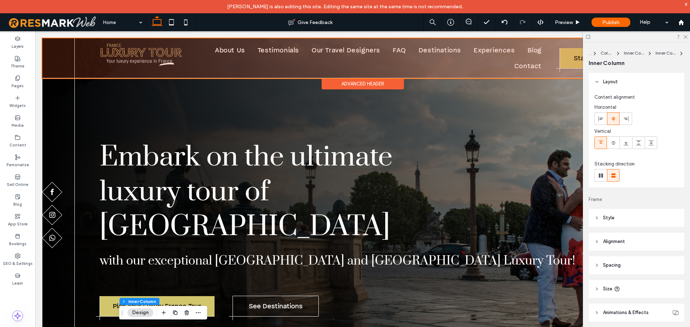
click at [53, 199] on link "facebook" at bounding box center [52, 192] width 20 height 20
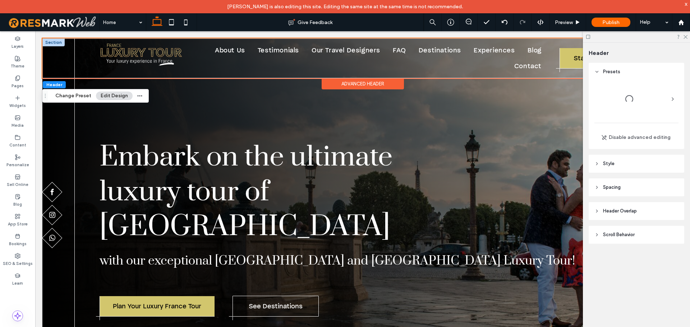
click at [53, 199] on link "facebook" at bounding box center [52, 192] width 20 height 20
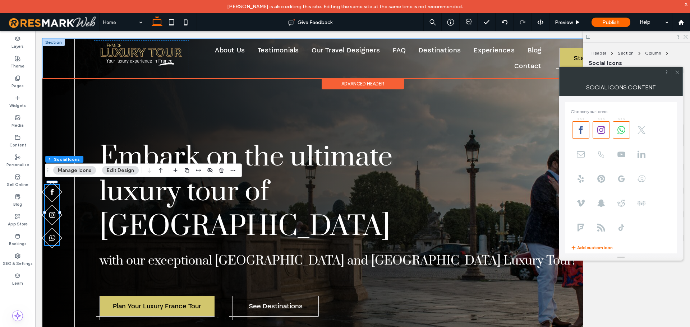
type input "**********"
click at [286, 105] on div "Embark on the ultimate luxury tour of France with our exceptional Paris and Fra…" at bounding box center [362, 215] width 640 height 354
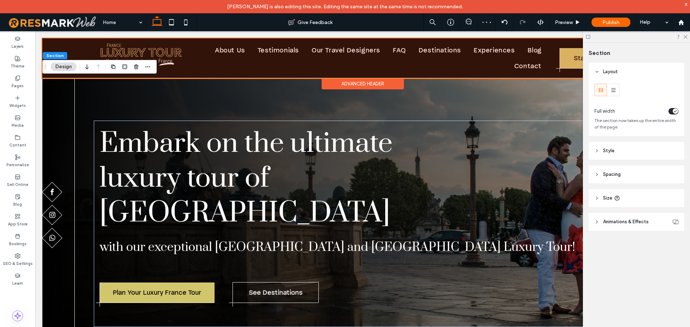
scroll to position [36, 0]
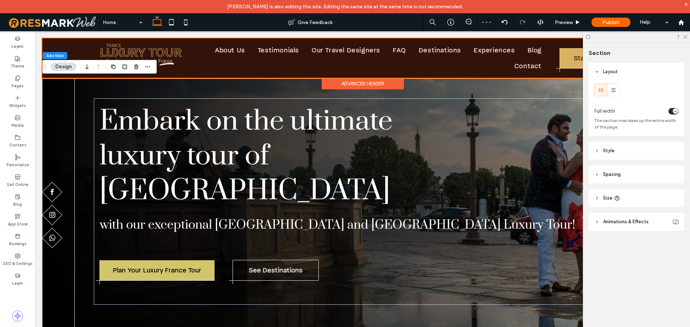
click at [566, 58] on div at bounding box center [362, 58] width 640 height 40
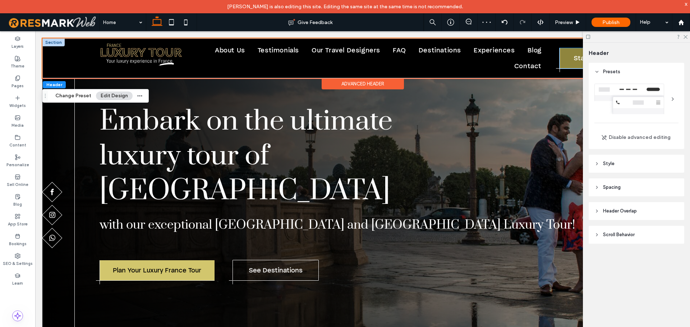
click at [560, 58] on link "Start Planning" at bounding box center [596, 58] width 72 height 20
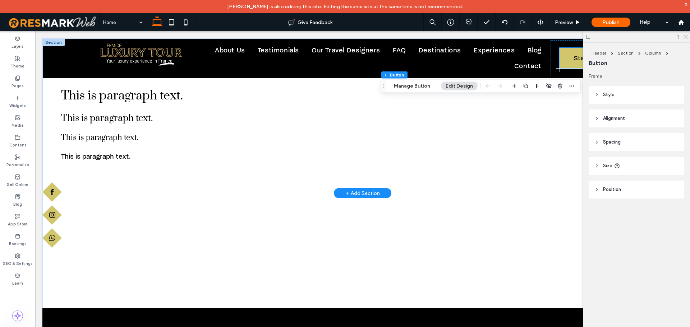
scroll to position [1244, 0]
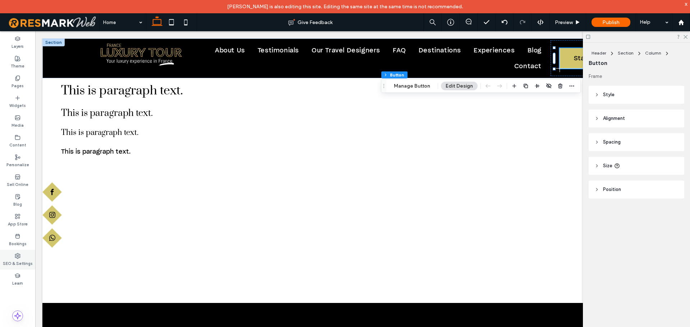
click at [15, 256] on icon at bounding box center [18, 256] width 6 height 6
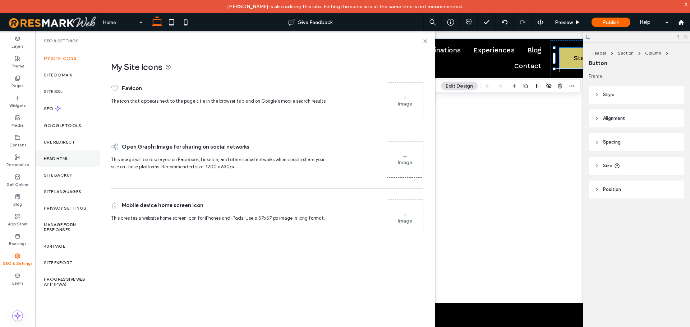
click at [54, 158] on label "Head HTML" at bounding box center [56, 158] width 25 height 5
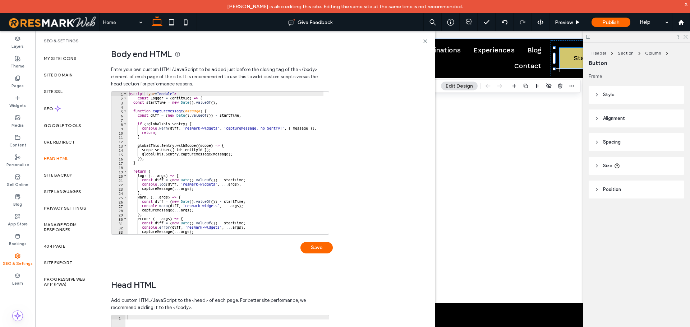
scroll to position [0, 0]
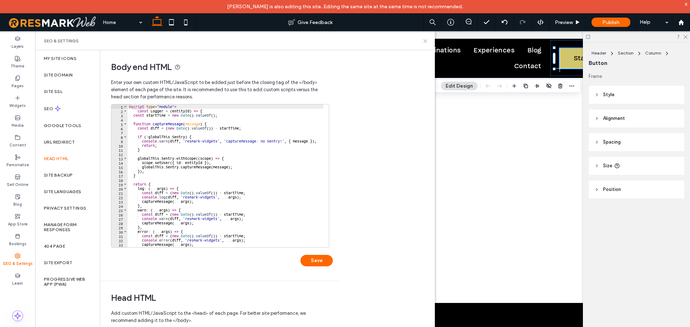
click at [424, 40] on icon at bounding box center [425, 40] width 5 height 5
